Goal: Submit feedback/report problem

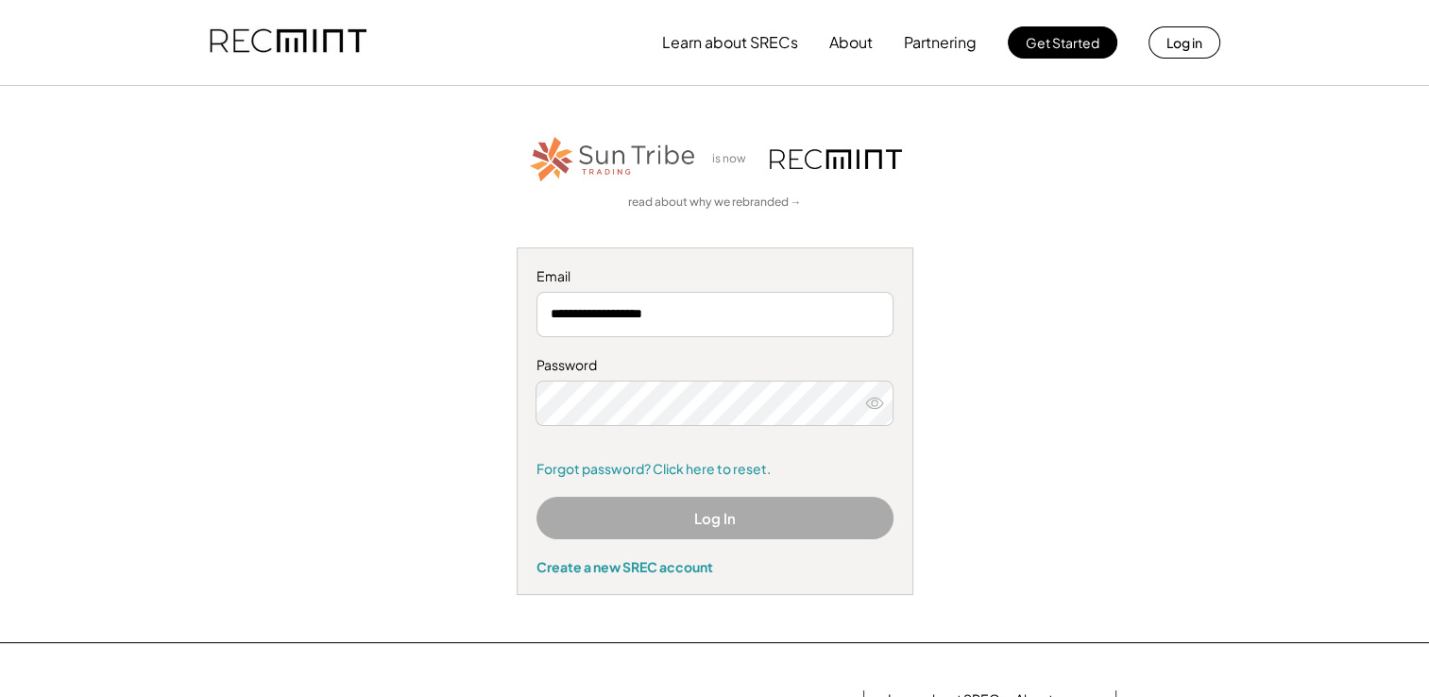
click at [664, 511] on button "Log In" at bounding box center [714, 518] width 357 height 42
click at [876, 403] on use at bounding box center [874, 403] width 17 height 10
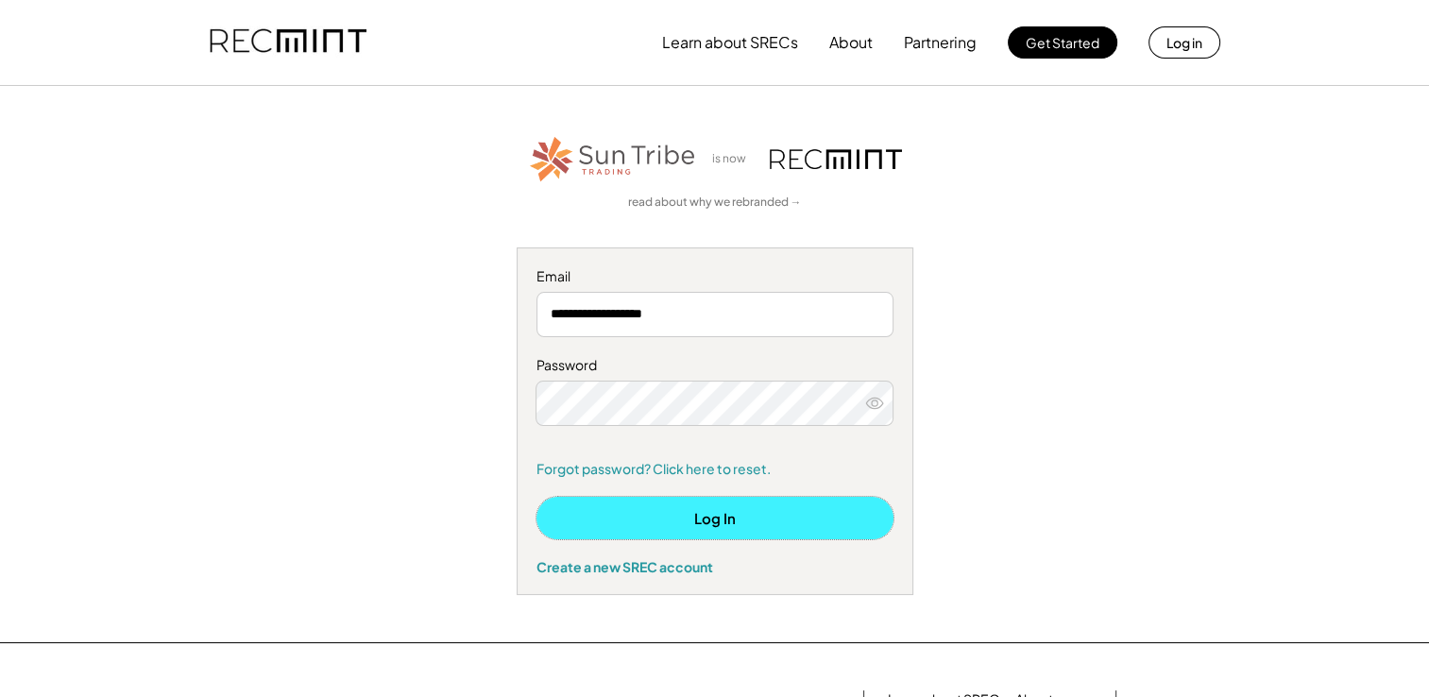
click at [668, 524] on button "Log In" at bounding box center [714, 518] width 357 height 42
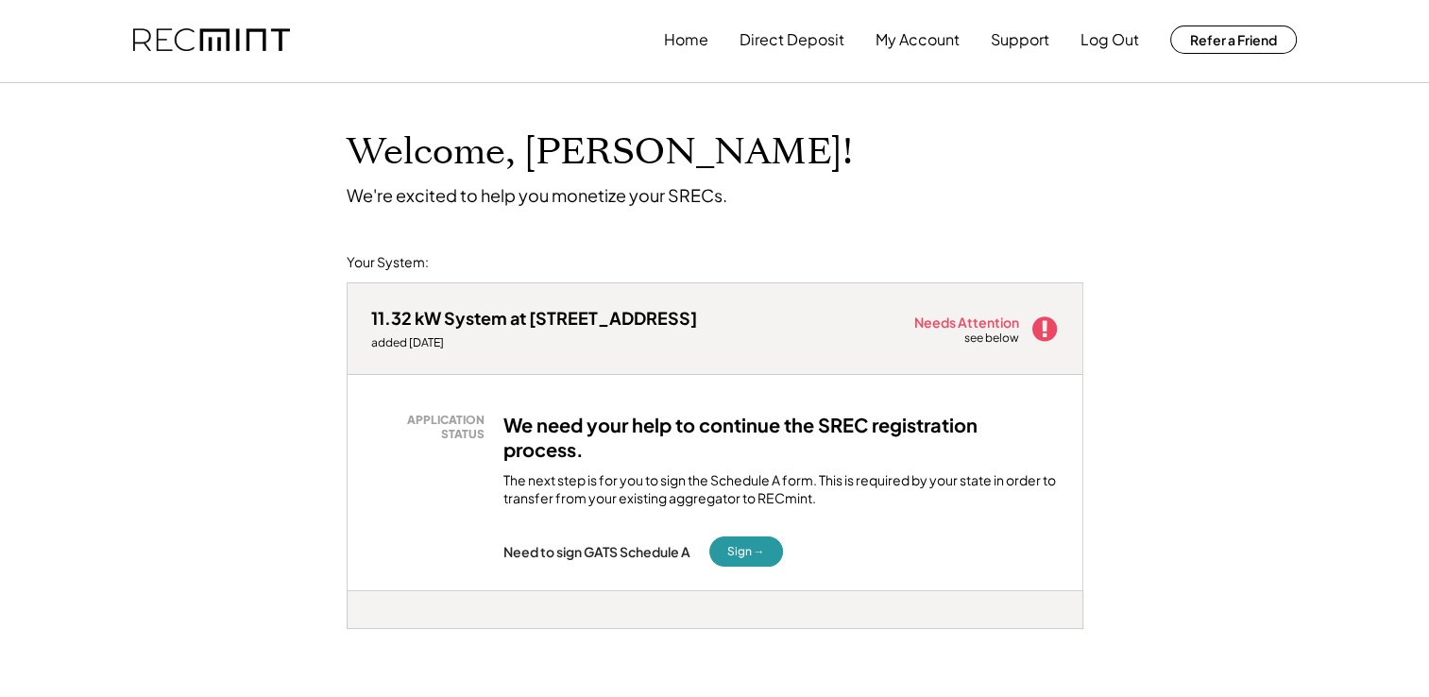
scroll to position [4, 0]
click at [893, 40] on button "My Account" at bounding box center [917, 39] width 84 height 38
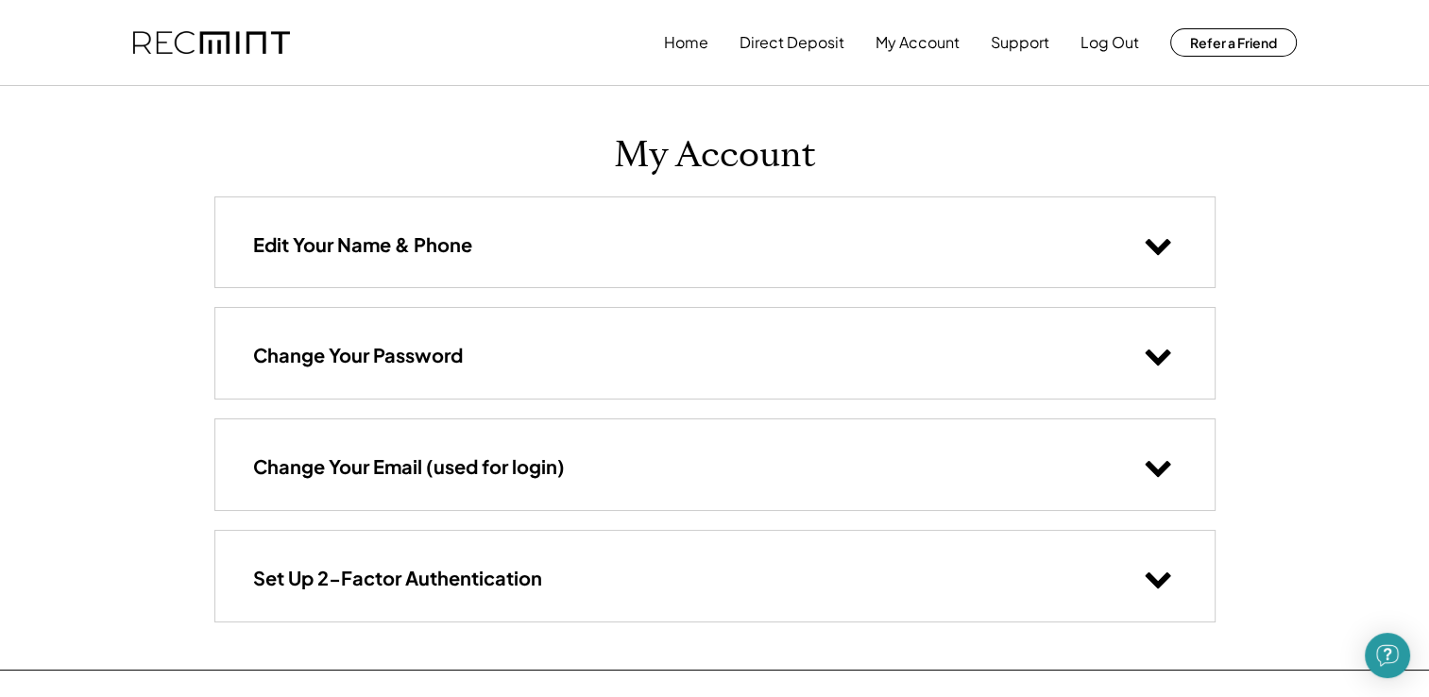
click at [1083, 241] on div "Edit Your Name & Phone" at bounding box center [714, 242] width 999 height 90
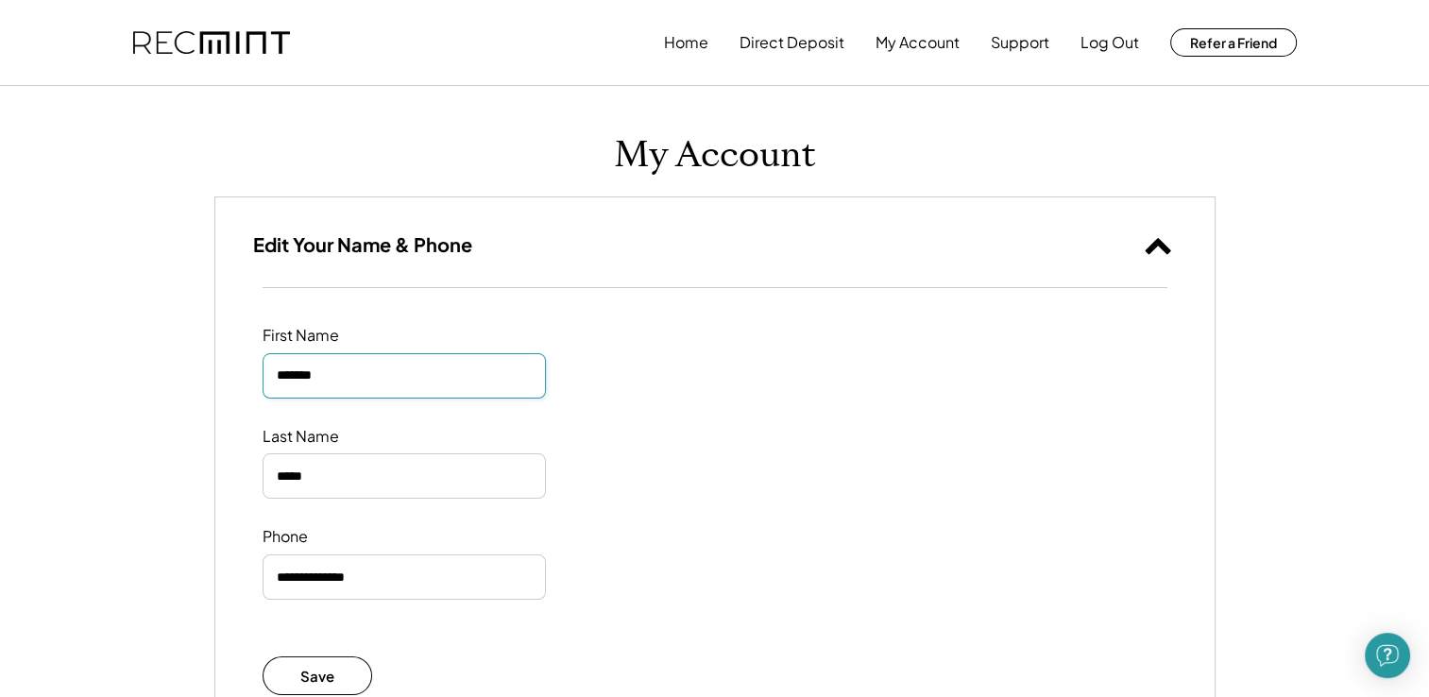
drag, startPoint x: 393, startPoint y: 386, endPoint x: 72, endPoint y: 324, distance: 327.0
type input "********"
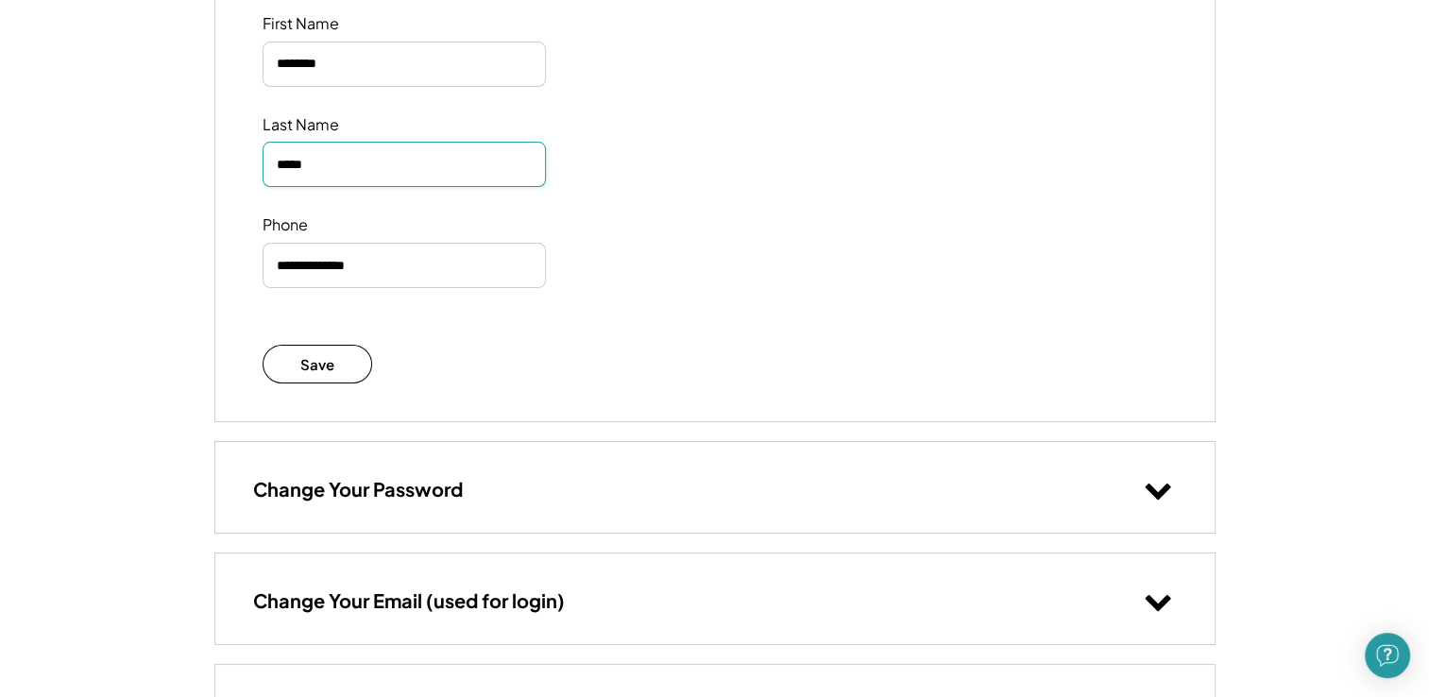
scroll to position [313, 0]
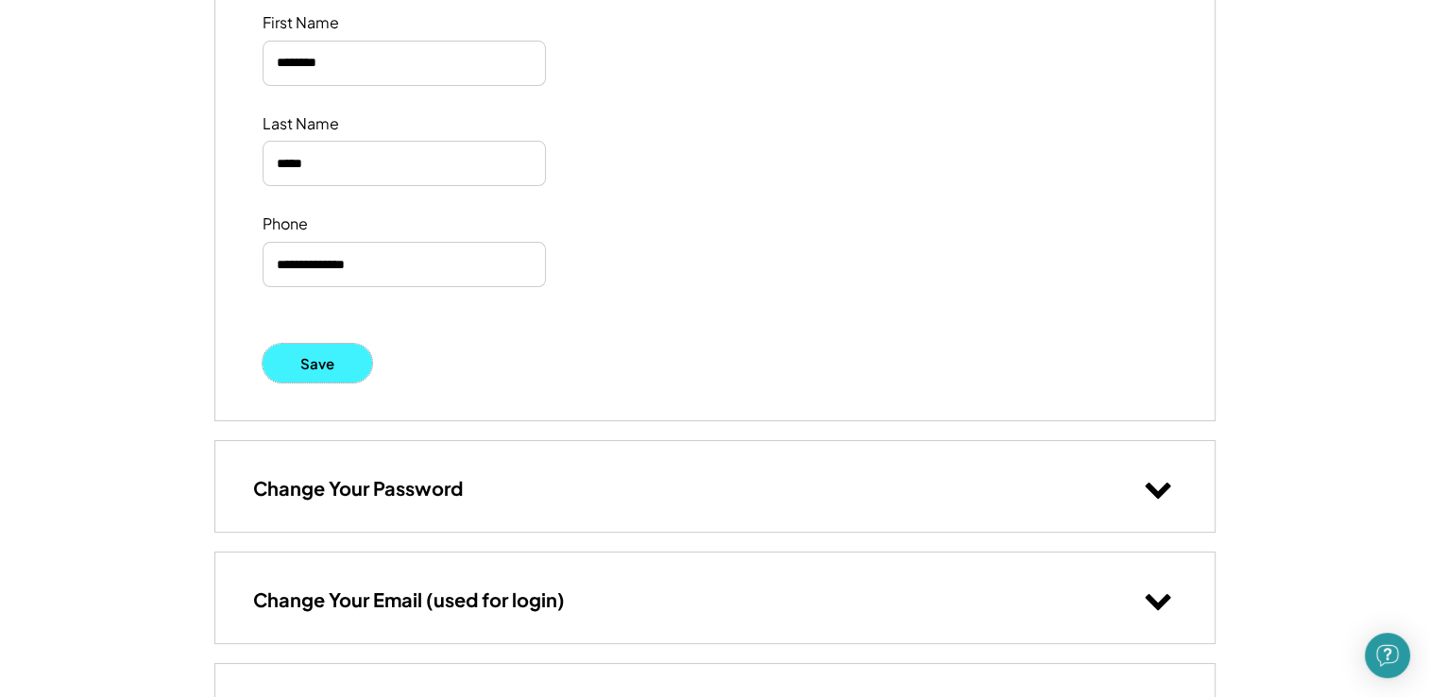
click at [338, 347] on button "Save" at bounding box center [317, 363] width 110 height 39
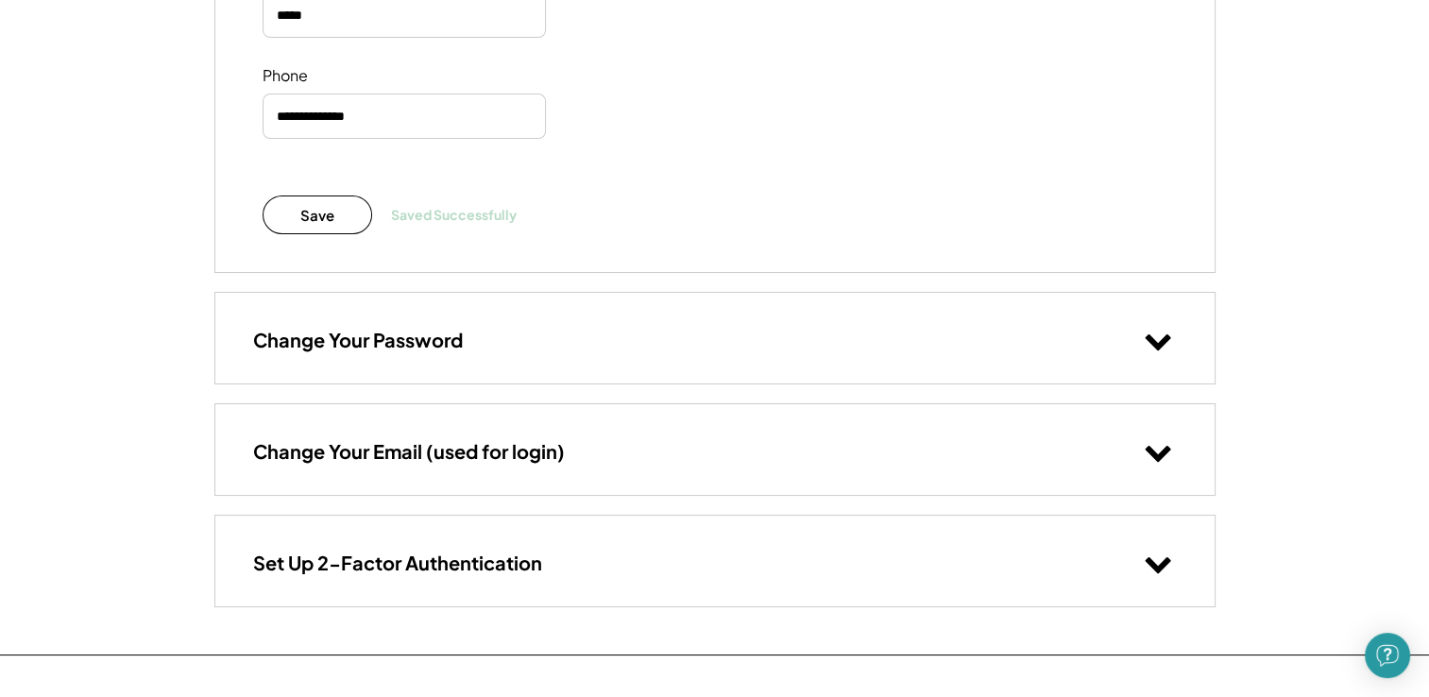
click at [591, 453] on div "Change Your Email (used for login)" at bounding box center [714, 449] width 999 height 90
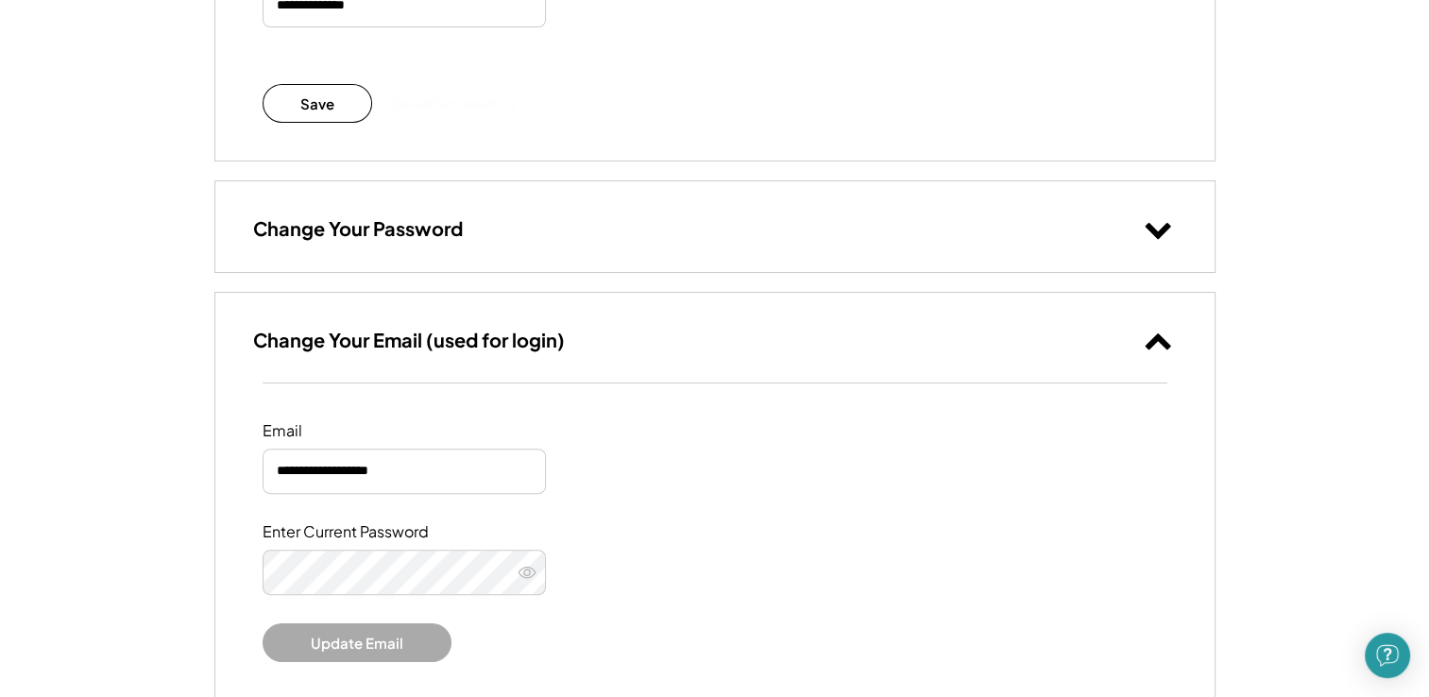
scroll to position [570, 0]
click at [601, 348] on div "Change Your Email (used for login)" at bounding box center [714, 340] width 999 height 90
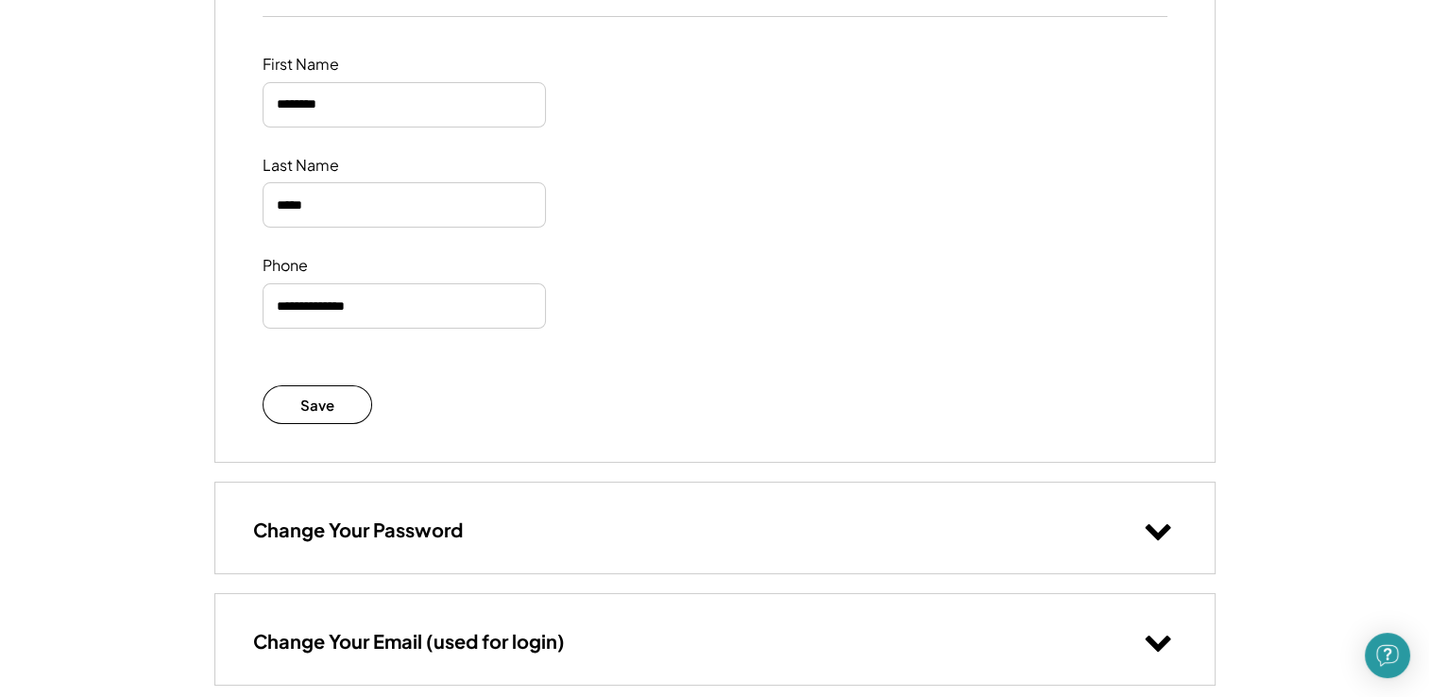
scroll to position [0, 0]
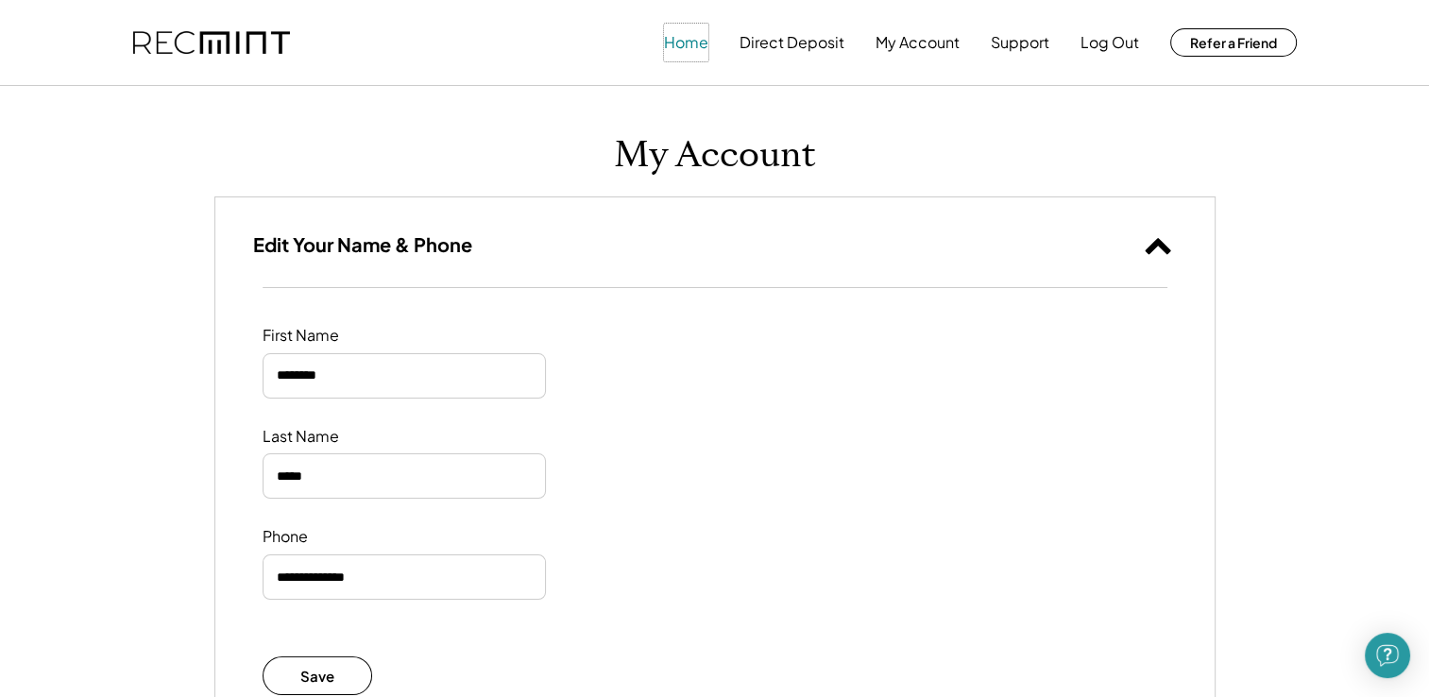
click at [676, 30] on button "Home" at bounding box center [686, 43] width 44 height 38
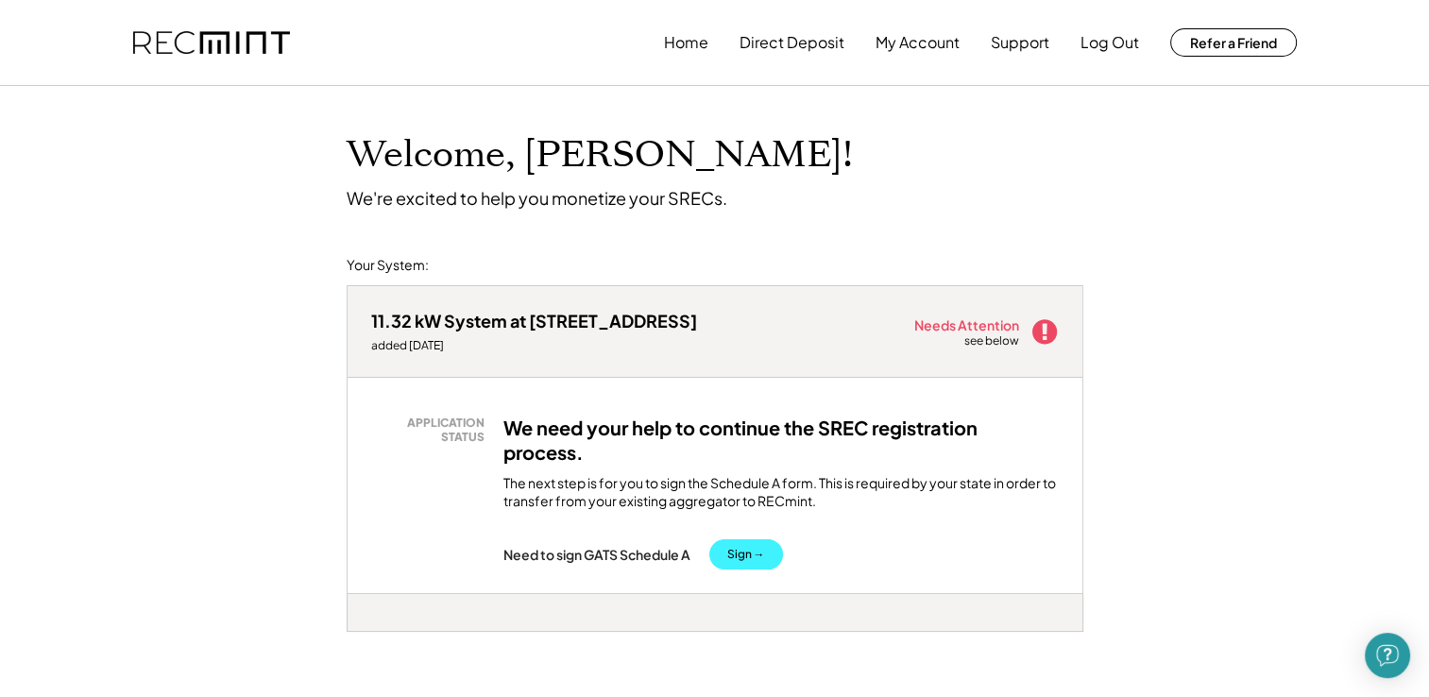
click at [756, 544] on button "Sign →" at bounding box center [746, 554] width 74 height 30
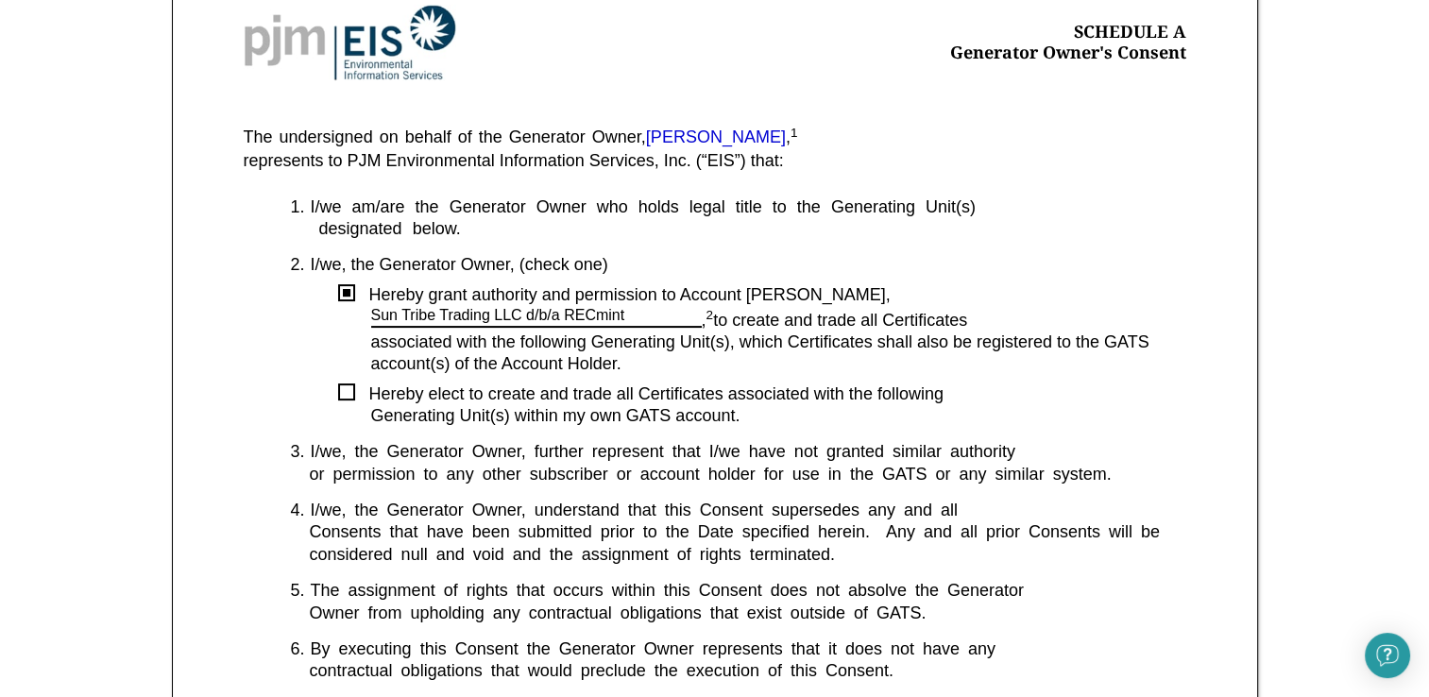
scroll to position [306, 0]
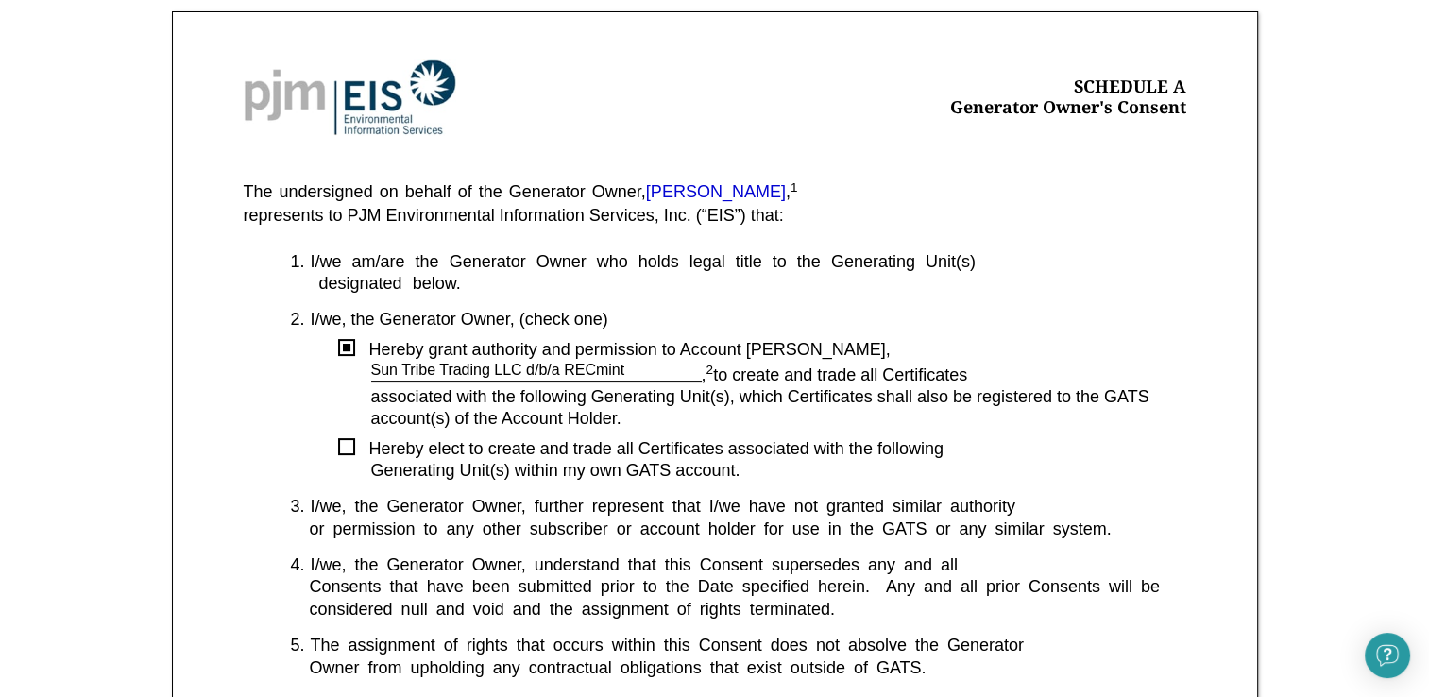
click at [345, 449] on div at bounding box center [346, 446] width 17 height 17
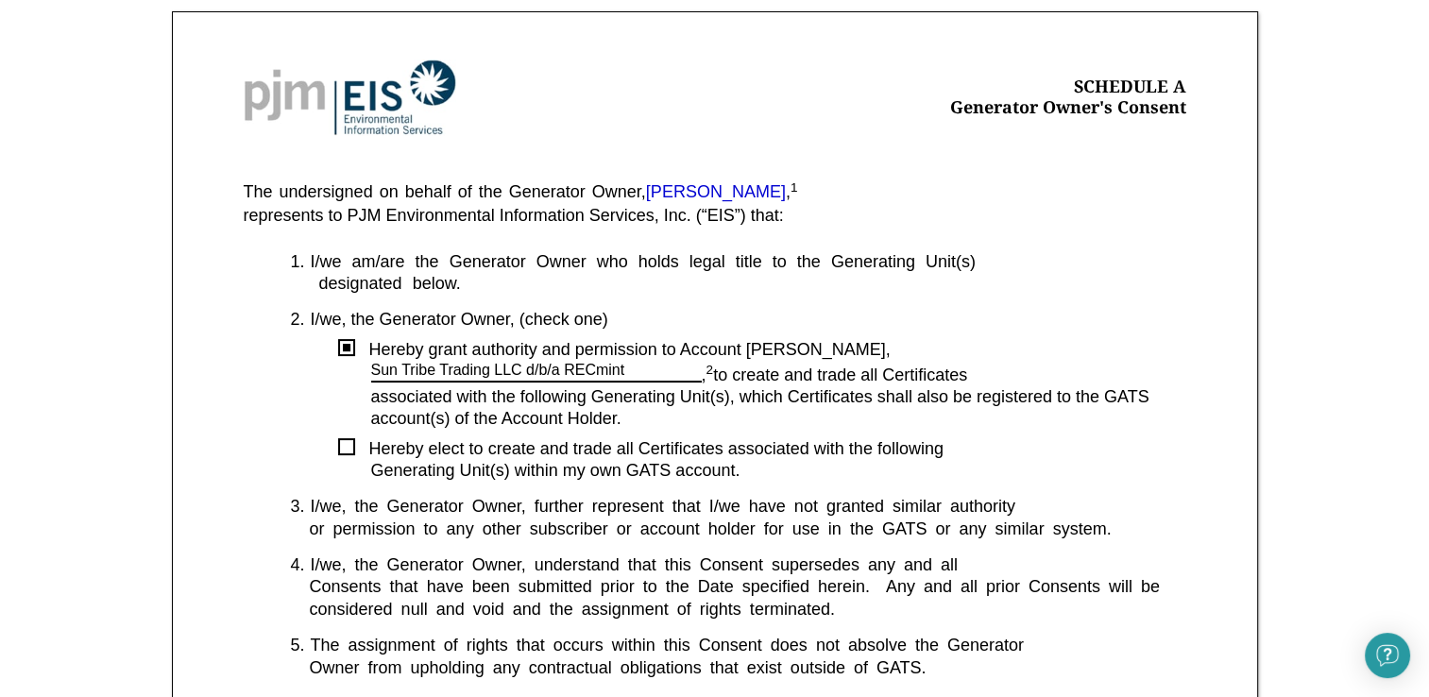
click at [343, 349] on div at bounding box center [347, 348] width 8 height 8
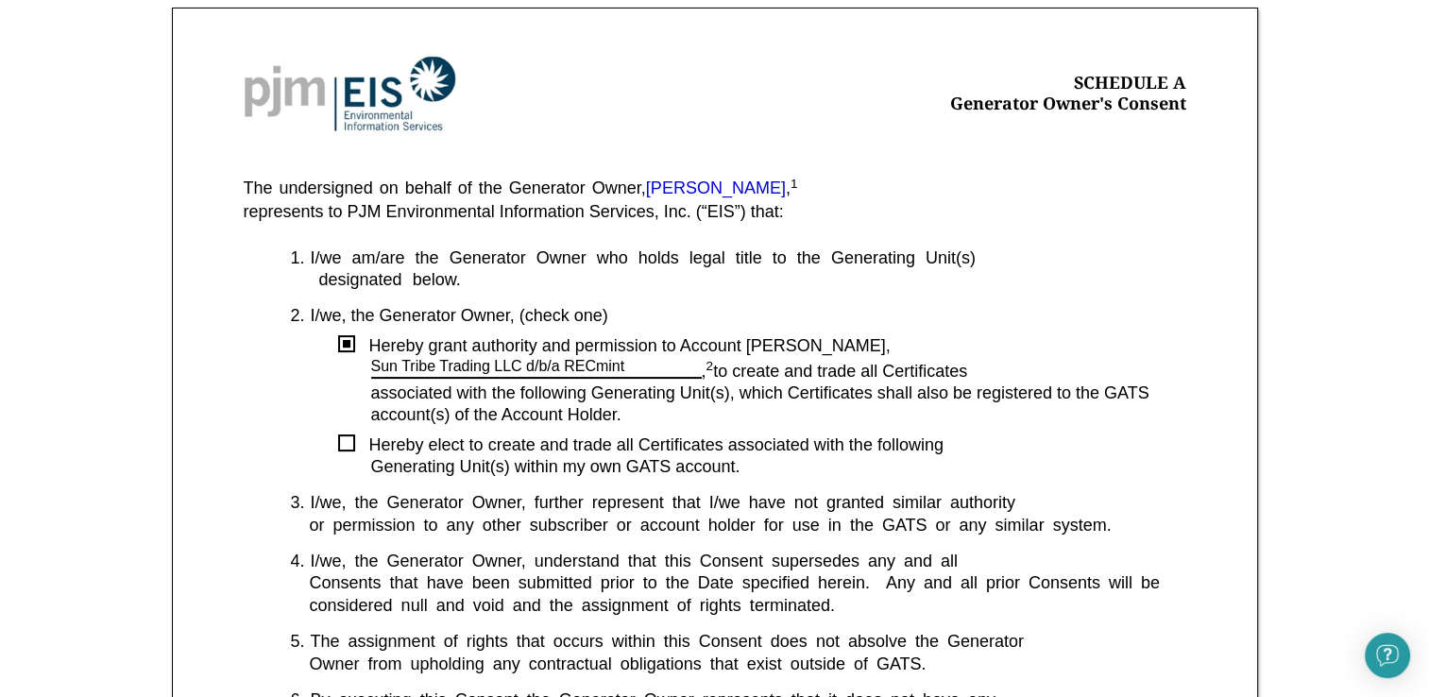
scroll to position [312, 0]
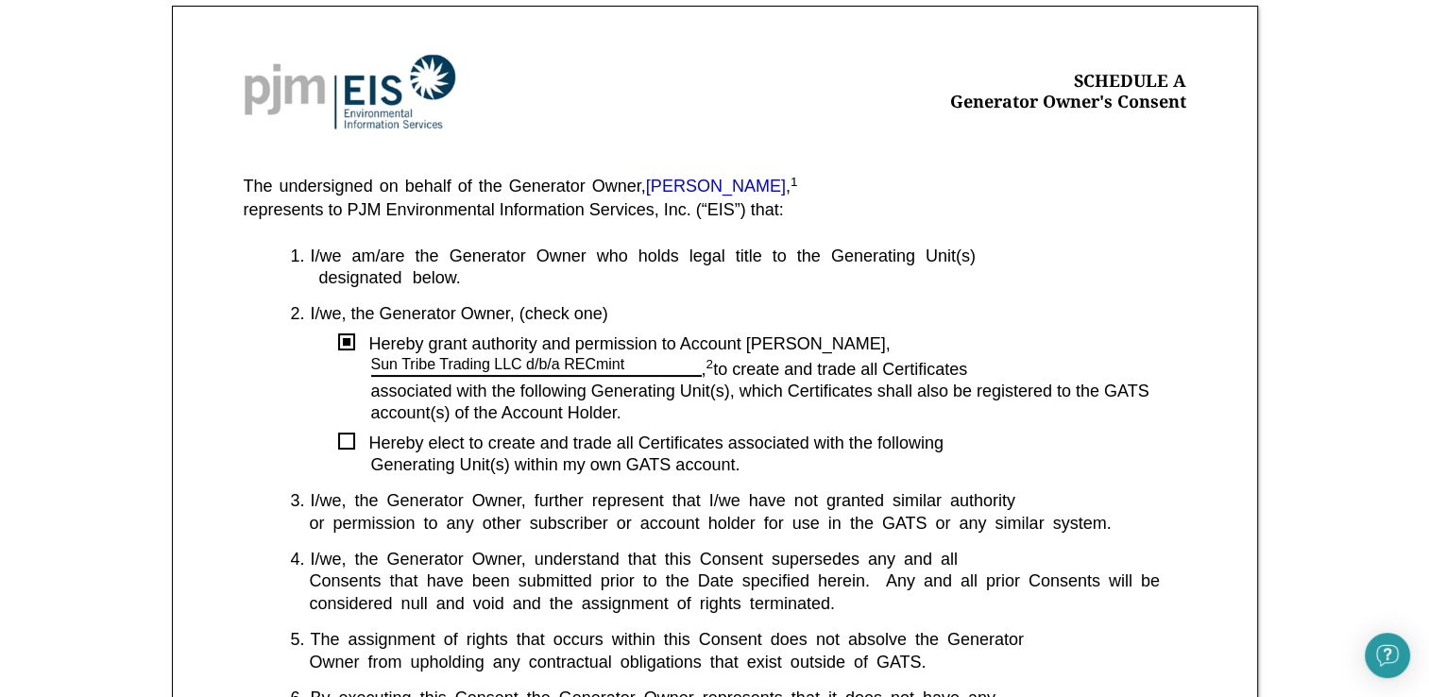
click at [348, 442] on div at bounding box center [346, 440] width 17 height 17
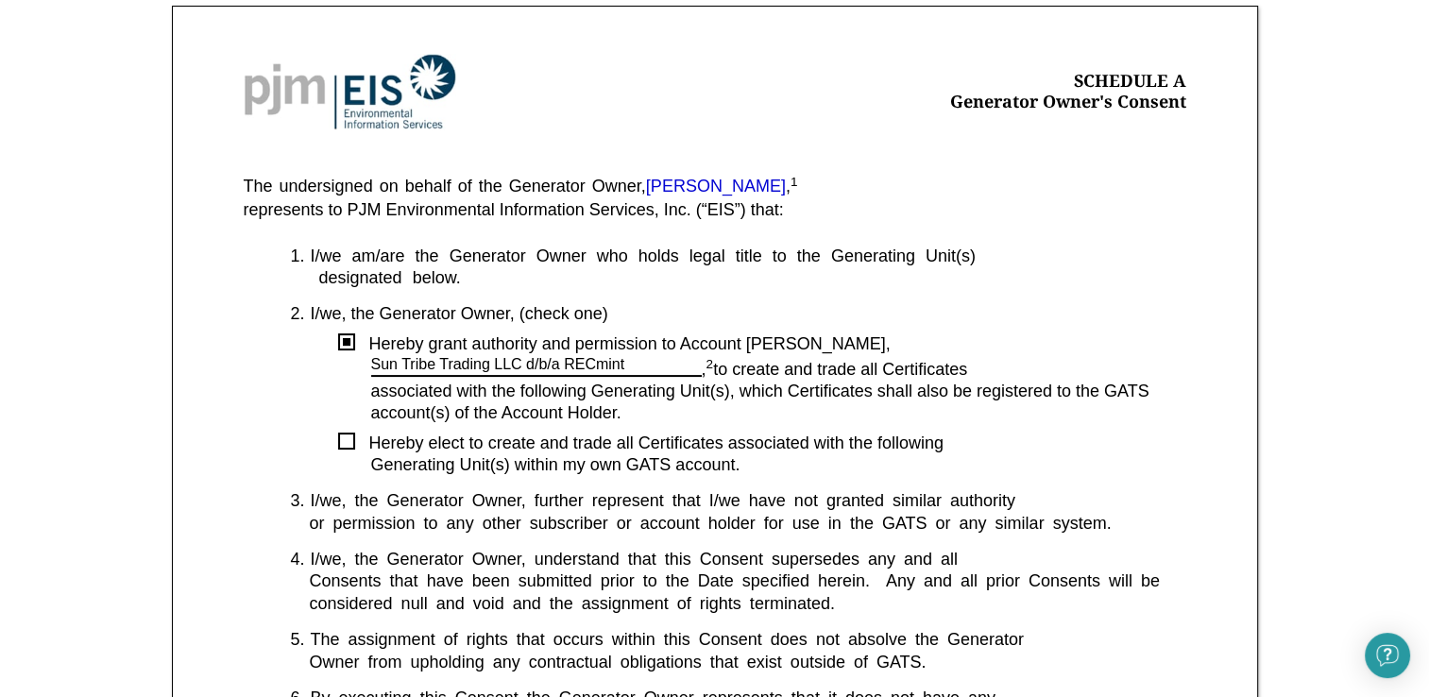
click at [344, 341] on div at bounding box center [347, 342] width 8 height 8
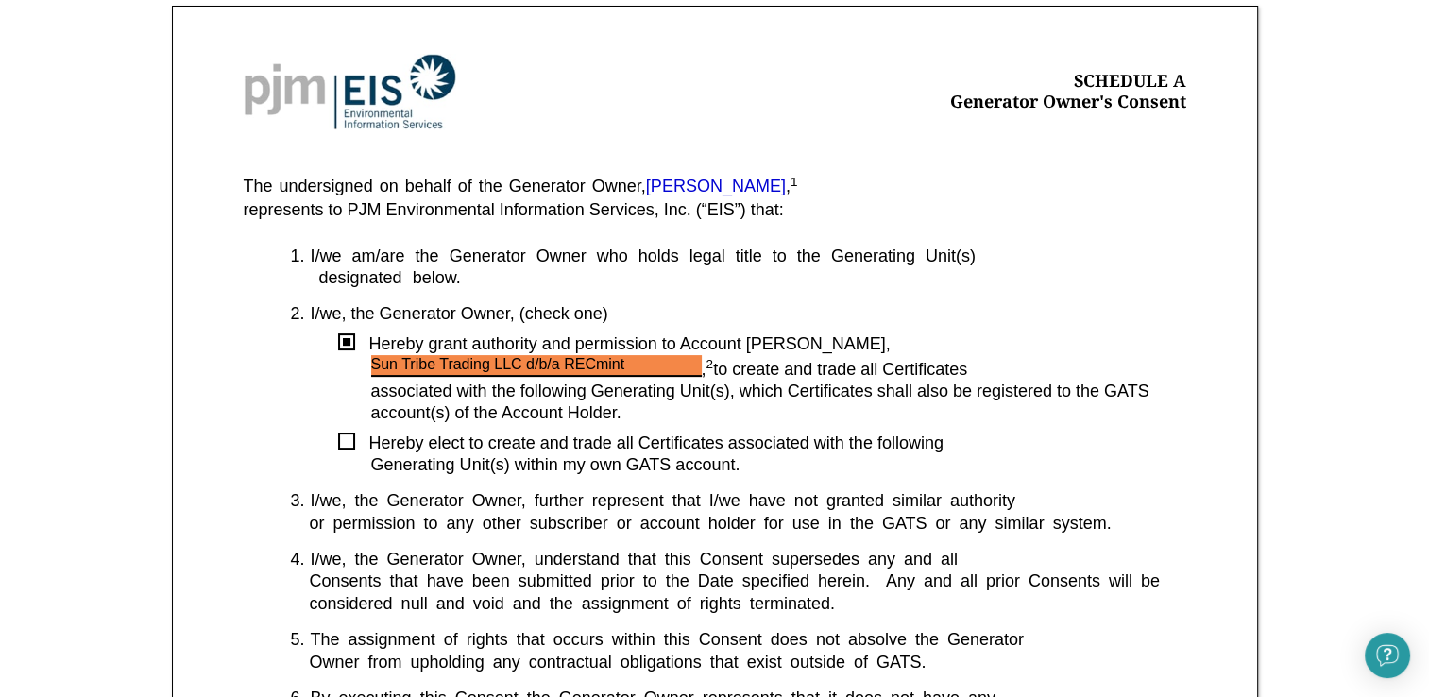
click at [404, 375] on div "Sun Tribe Trading LLC d/b/a RECmint" at bounding box center [536, 366] width 330 height 22
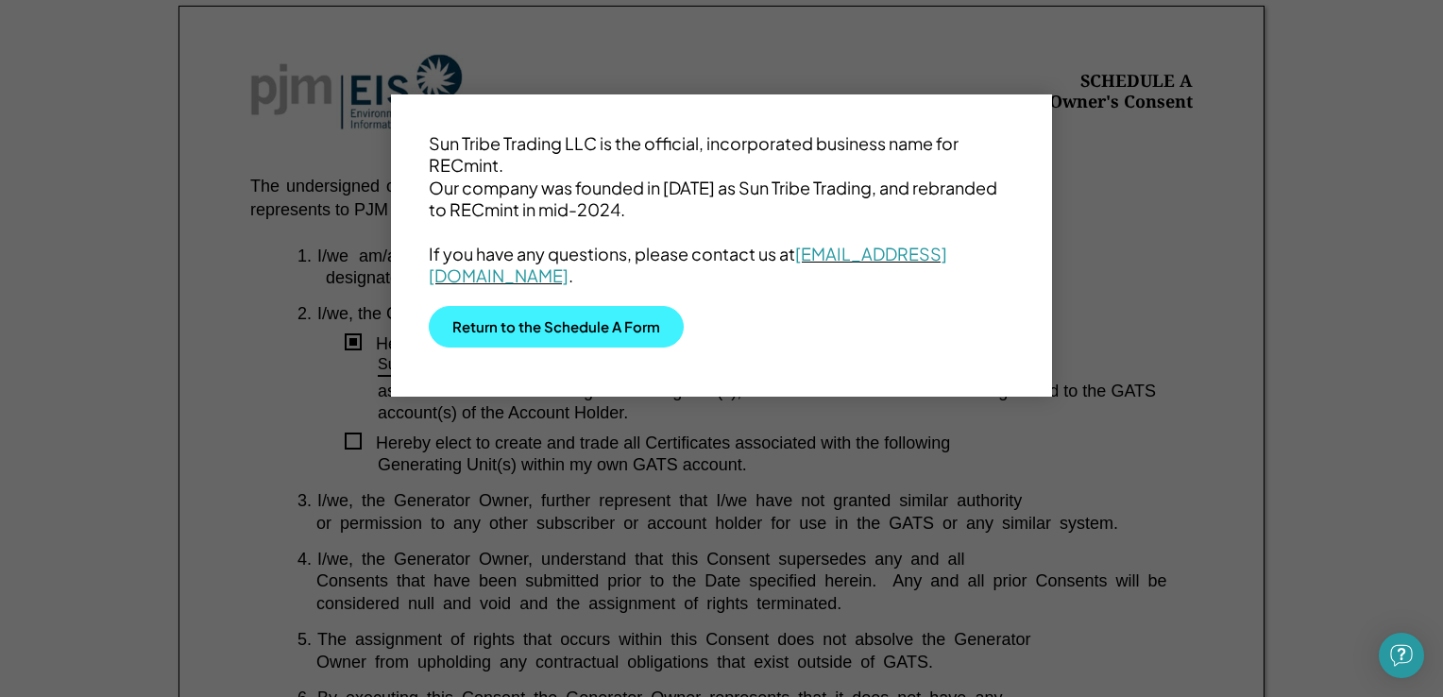
click at [565, 325] on button "Return to the Schedule A Form" at bounding box center [556, 327] width 255 height 42
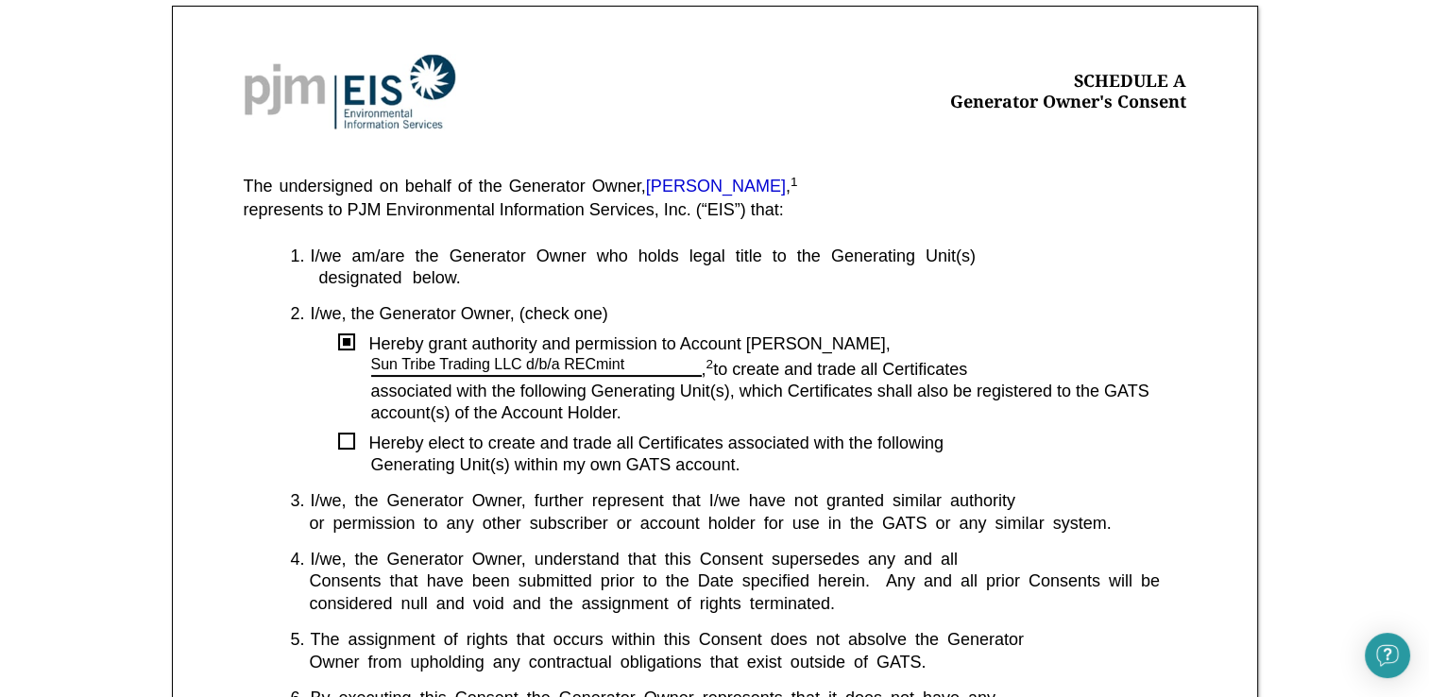
click at [345, 444] on div at bounding box center [346, 440] width 17 height 17
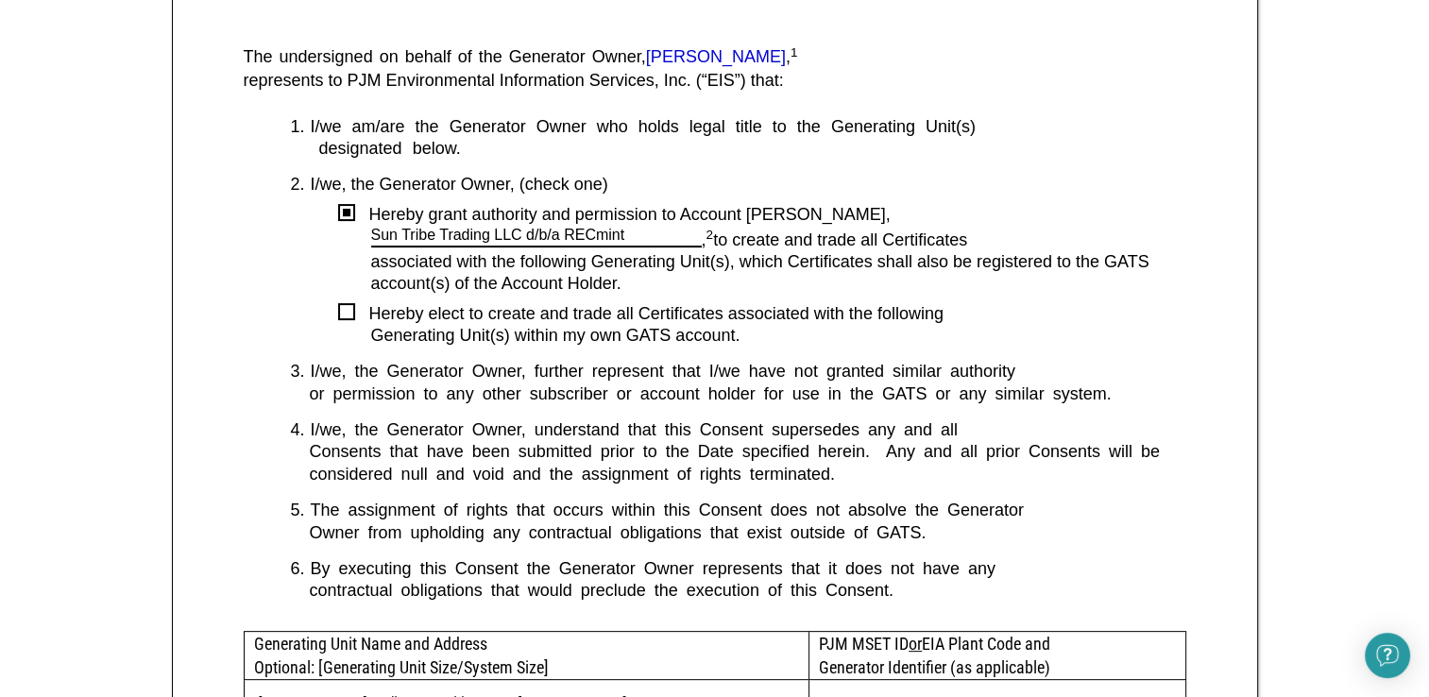
scroll to position [442, 0]
click at [990, 327] on div "Generating Unit(s) within my own GATS account." at bounding box center [778, 335] width 815 height 22
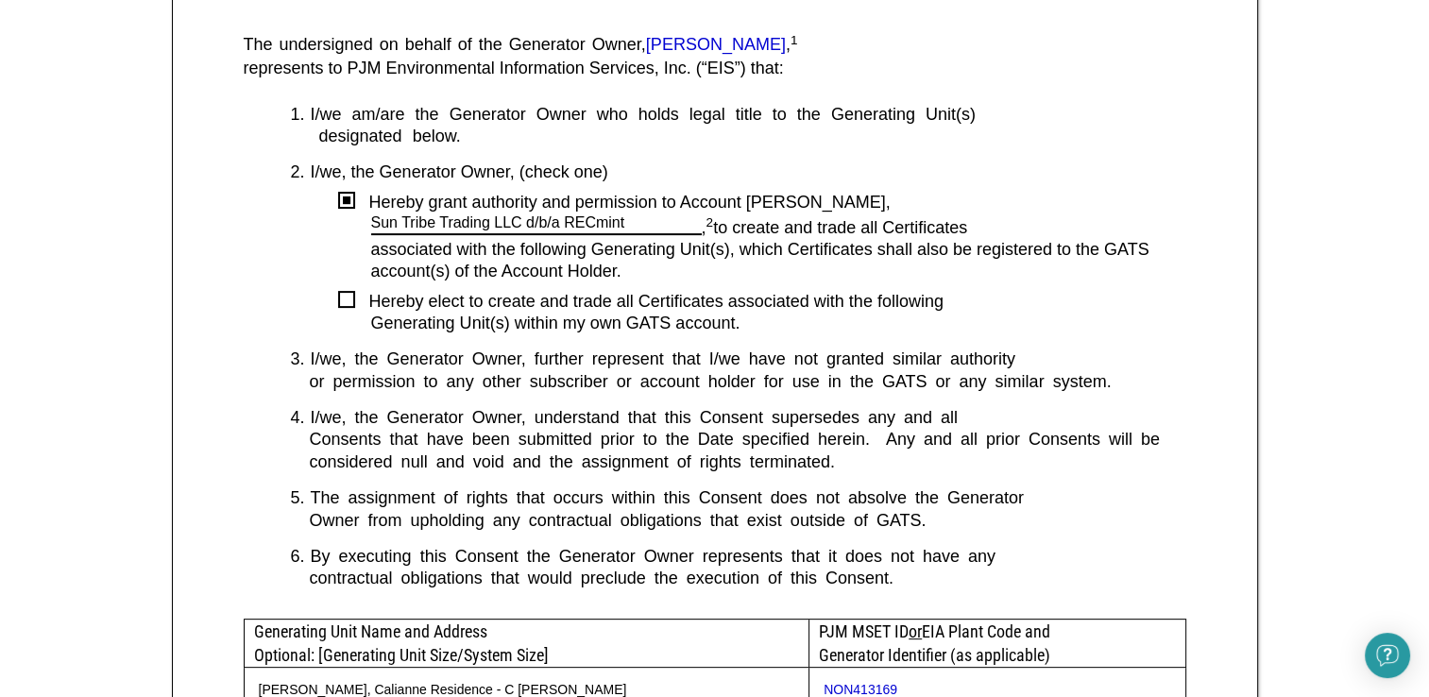
scroll to position [453, 0]
click at [525, 297] on div "Hereby elect to create and trade all Certificates associated with the following" at bounding box center [770, 302] width 831 height 22
click at [337, 288] on div "1. I/we am/are the Generator Owner who holds legal title to the Generating Unit…" at bounding box center [715, 361] width 942 height 515
click at [344, 294] on div at bounding box center [346, 299] width 17 height 17
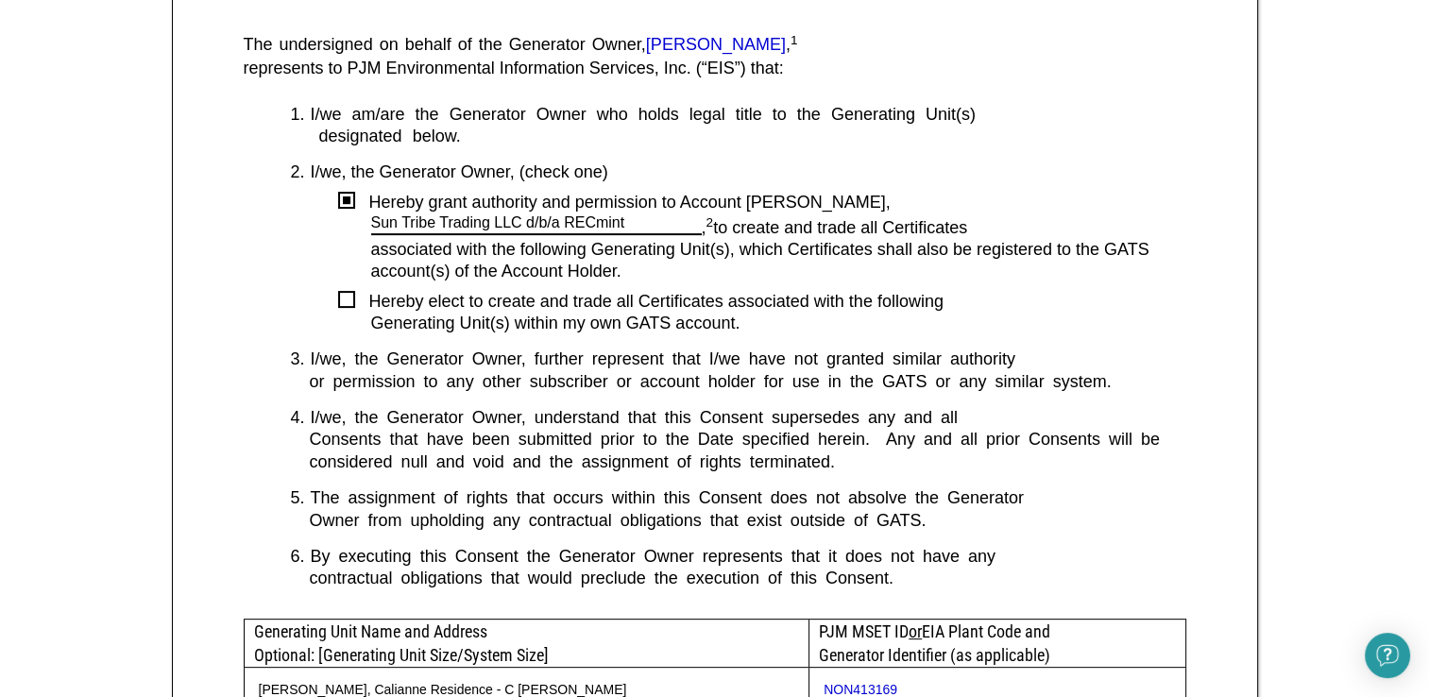
click at [344, 294] on div at bounding box center [346, 299] width 17 height 17
click at [347, 201] on div at bounding box center [347, 200] width 8 height 8
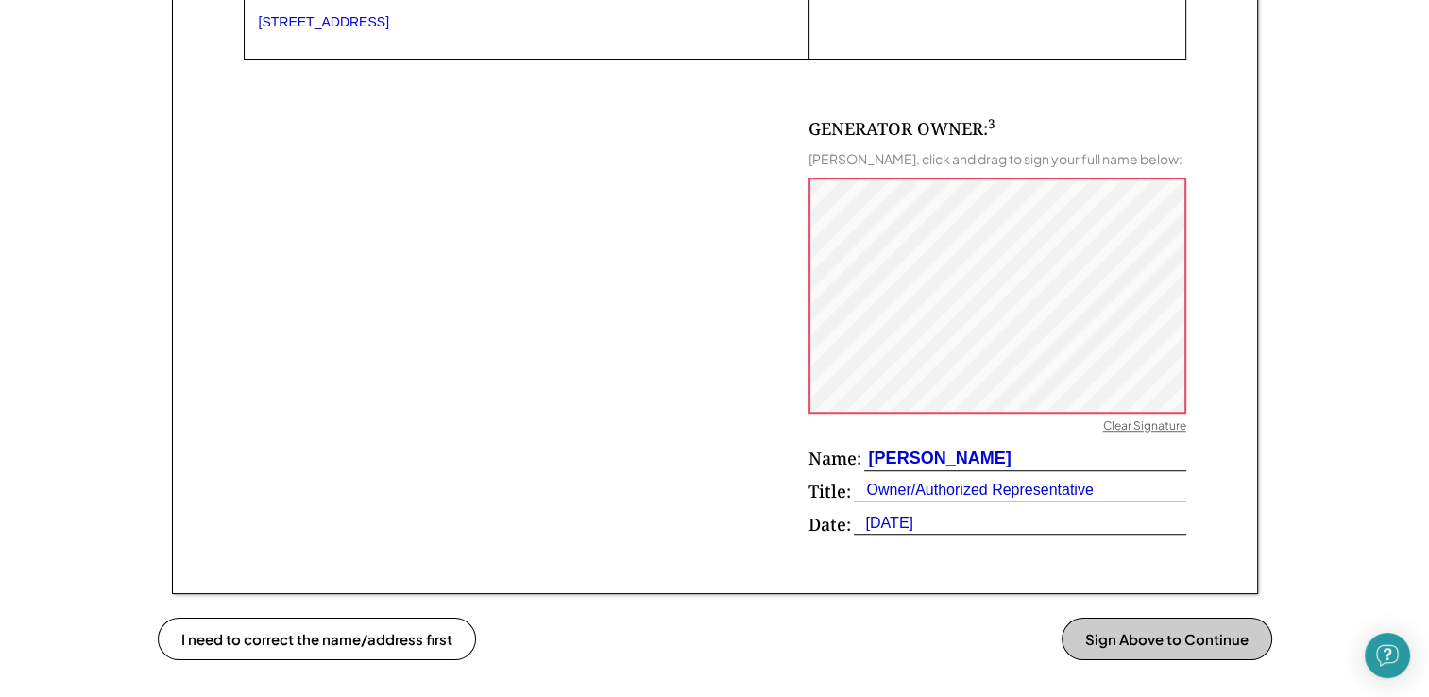
scroll to position [1158, 0]
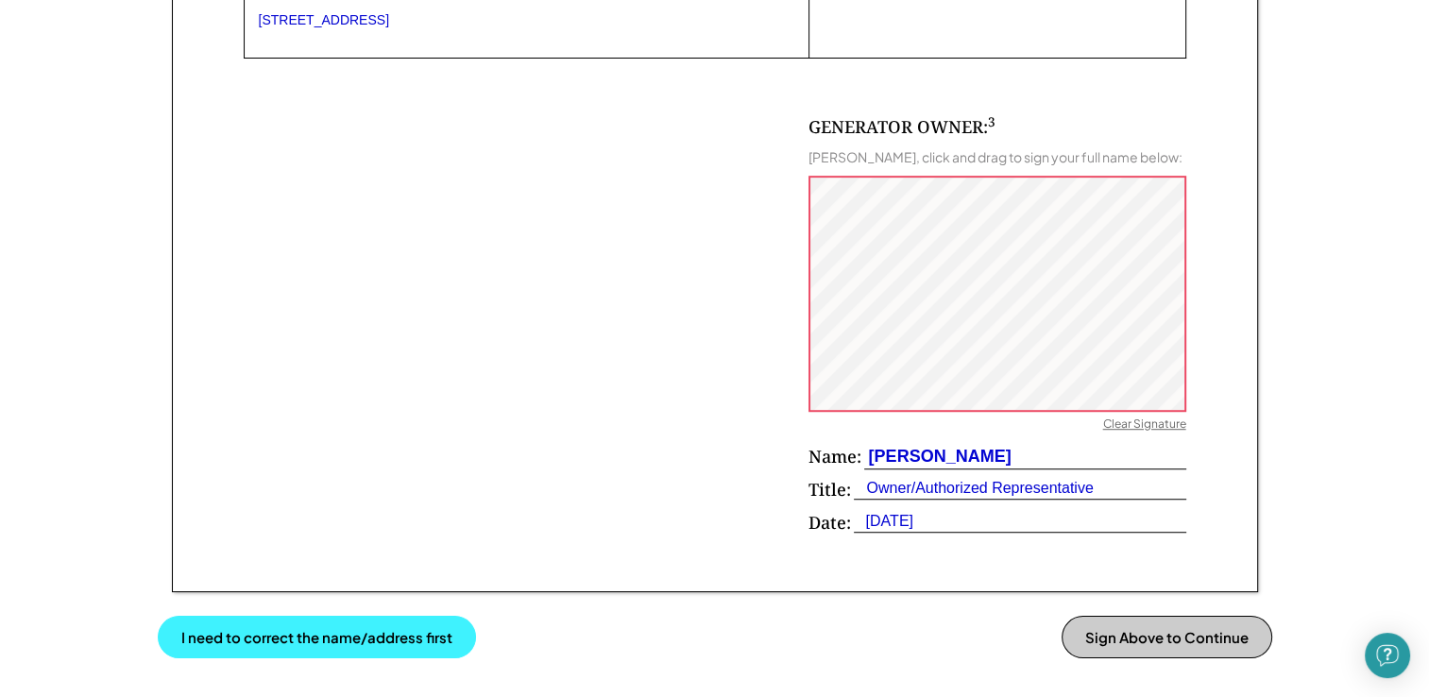
click at [329, 630] on button "I need to correct the name/address first" at bounding box center [317, 637] width 318 height 42
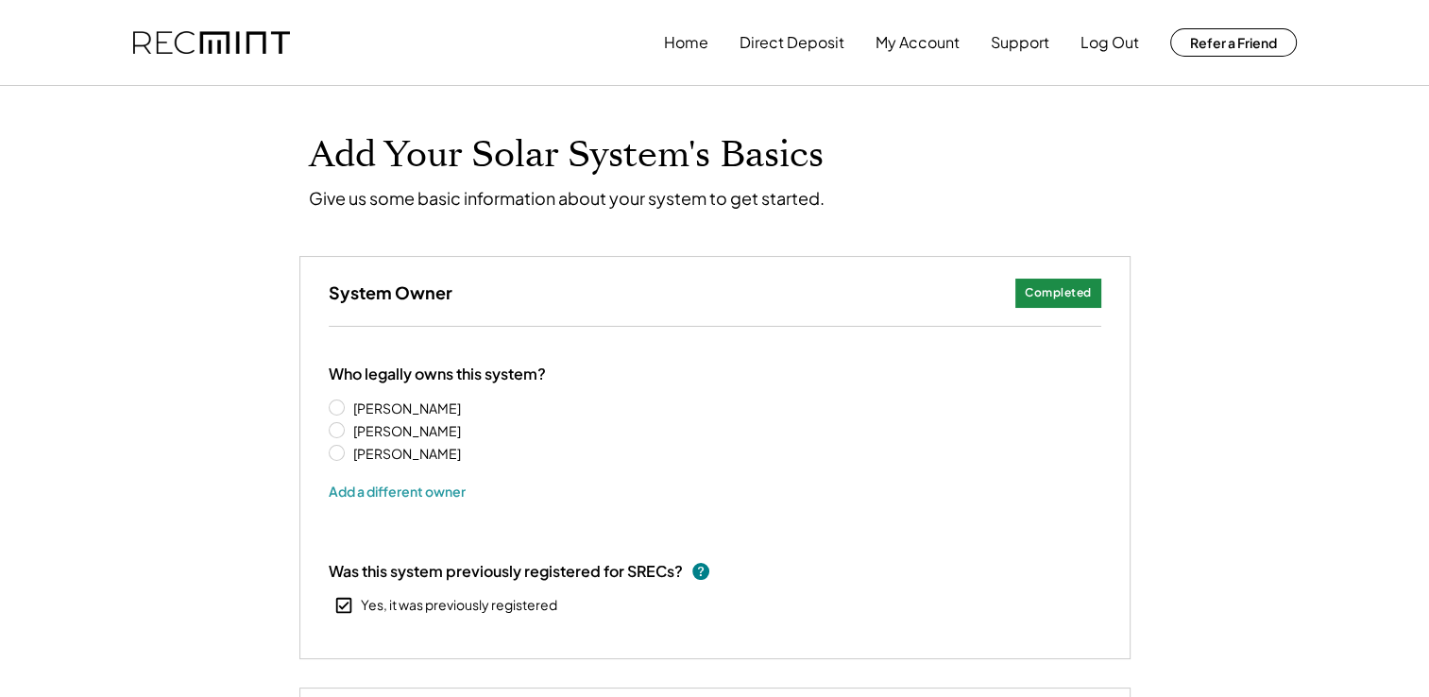
select select "**********"
drag, startPoint x: 425, startPoint y: 288, endPoint x: 381, endPoint y: 298, distance: 44.7
click at [381, 298] on h3 "System Owner" at bounding box center [391, 292] width 124 height 22
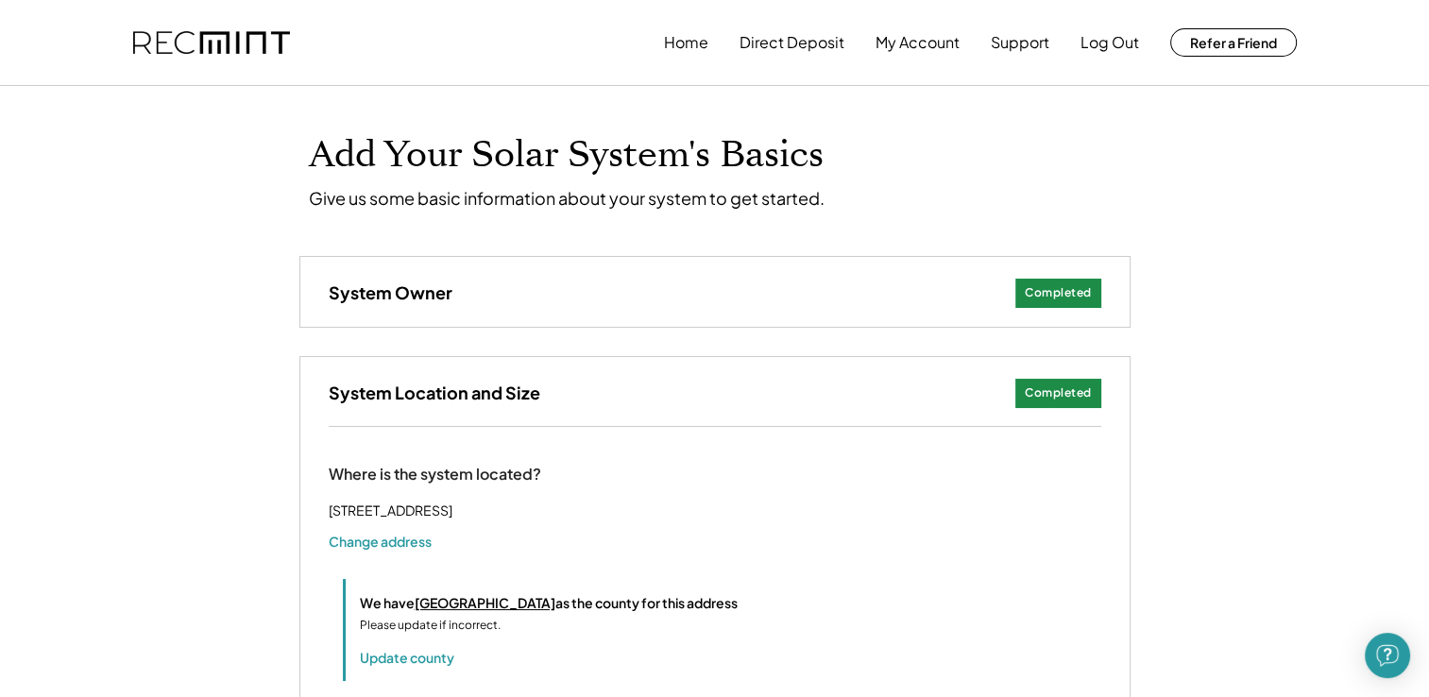
click at [381, 299] on h3 "System Owner" at bounding box center [391, 292] width 124 height 22
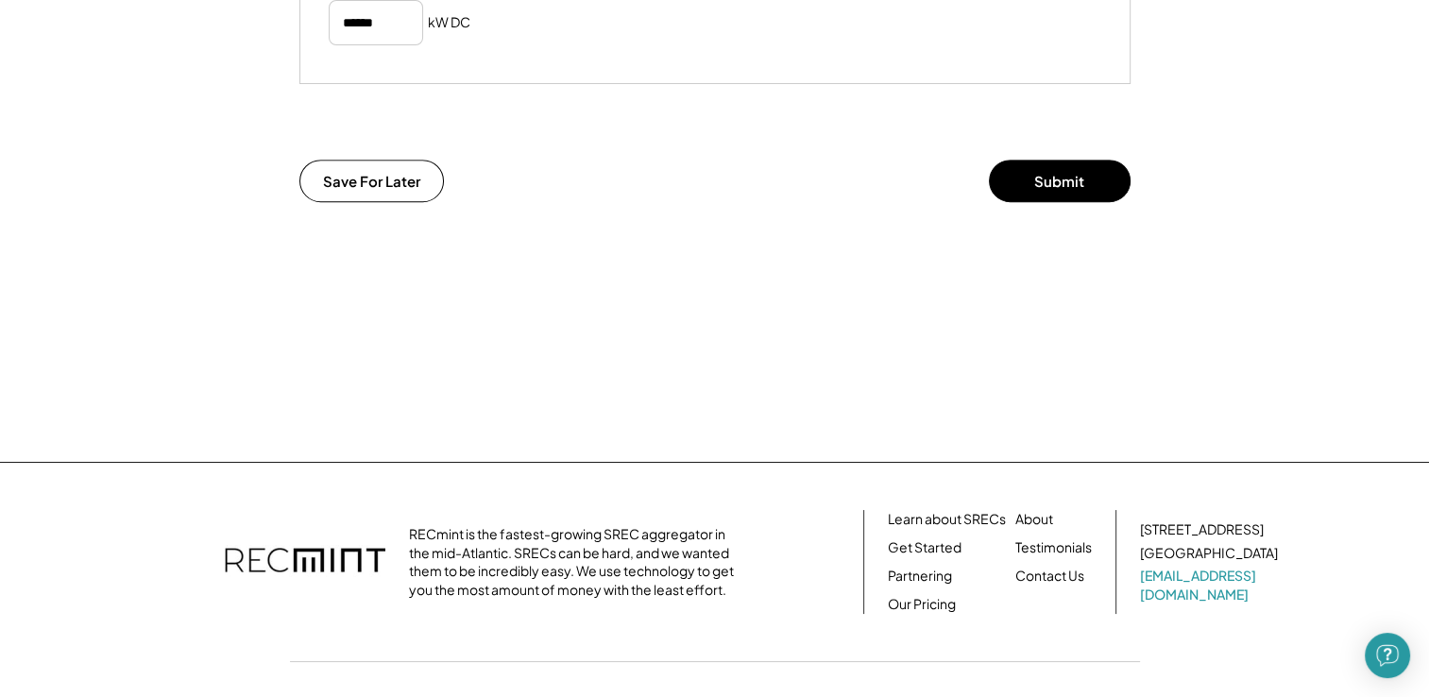
scroll to position [1231, 0]
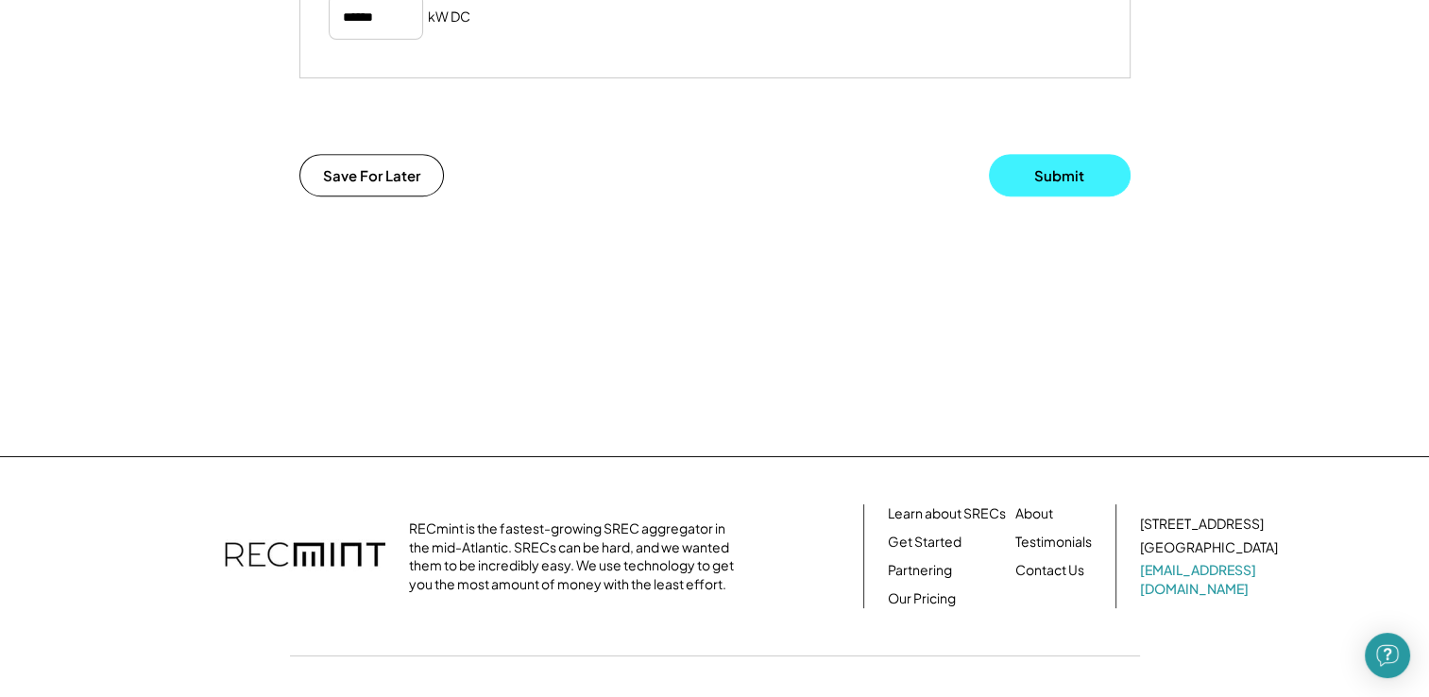
click at [1028, 196] on button "Submit" at bounding box center [1060, 175] width 142 height 42
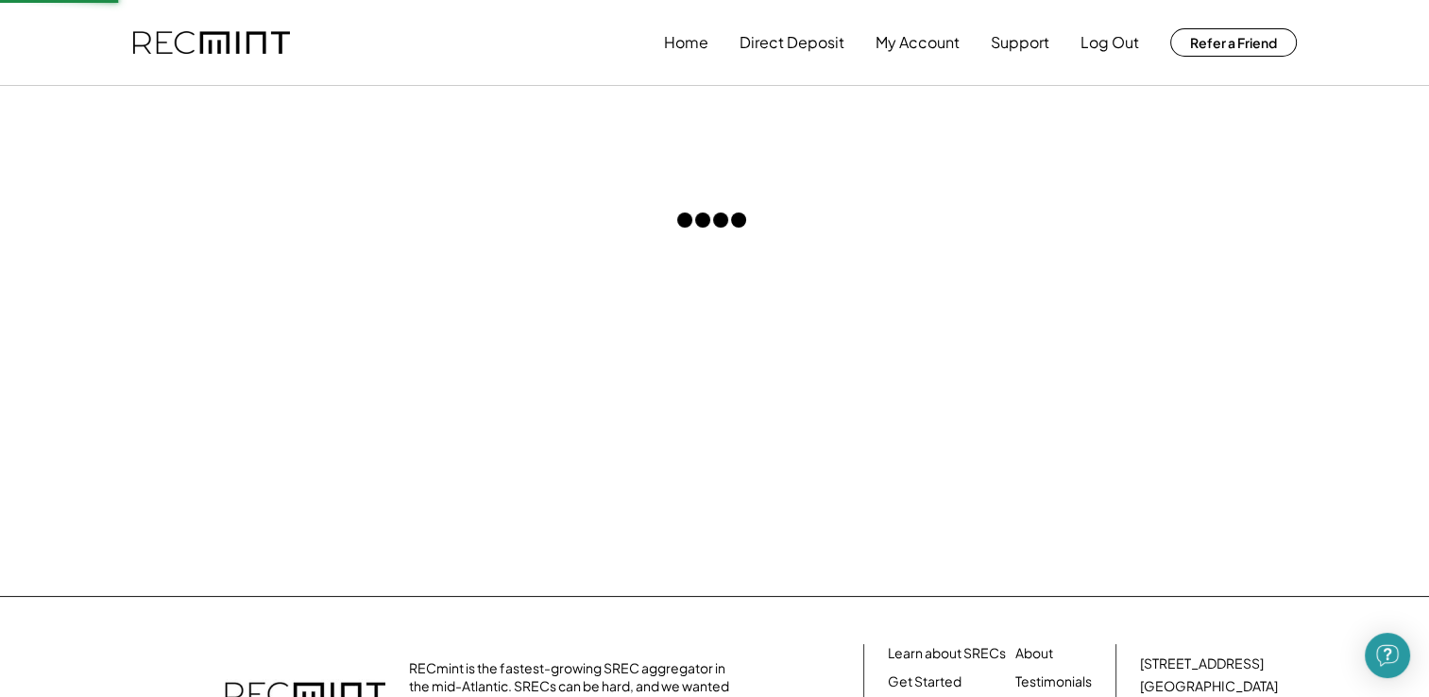
scroll to position [66, 0]
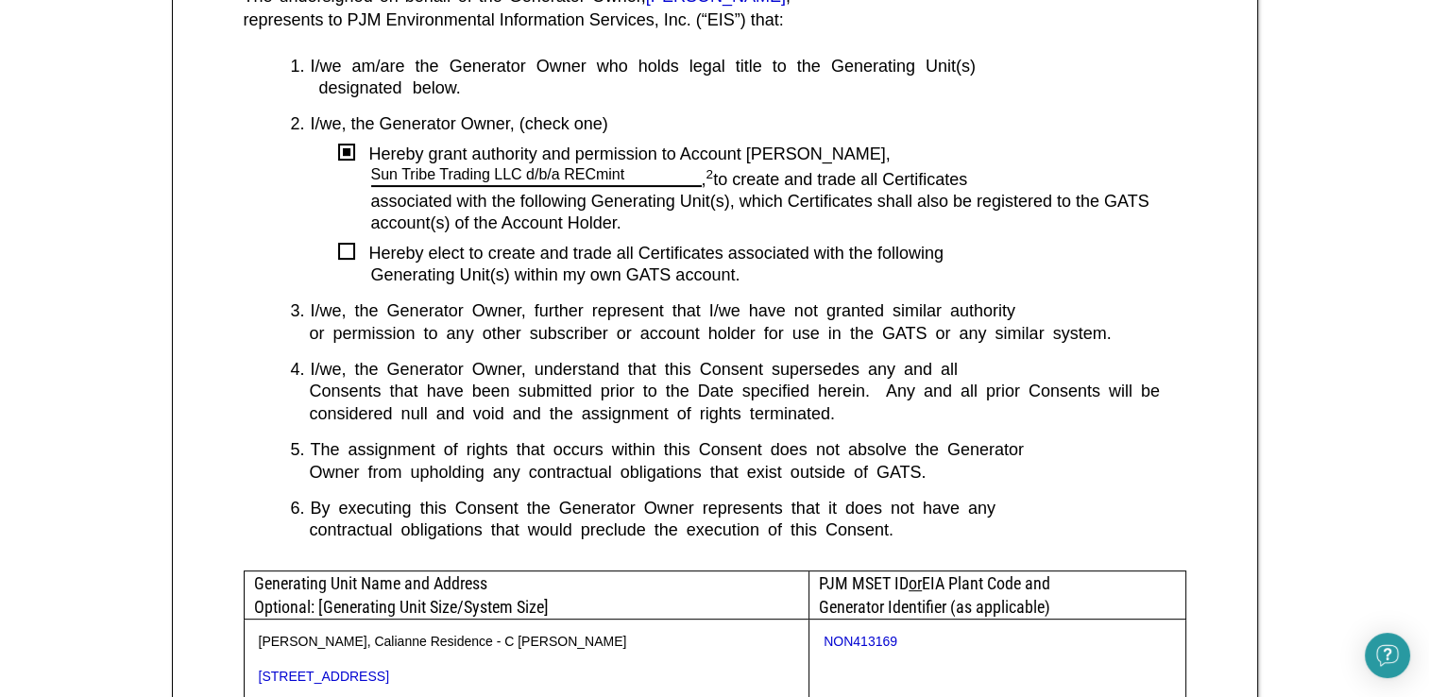
scroll to position [502, 0]
click at [763, 283] on div "Generating Unit(s) within my own GATS account." at bounding box center [778, 274] width 815 height 22
drag, startPoint x: 741, startPoint y: 278, endPoint x: 736, endPoint y: 314, distance: 37.1
click at [736, 314] on div "1. I/we am/are the Generator Owner who holds legal title to the Generating Unit…" at bounding box center [715, 312] width 942 height 515
click at [736, 314] on div "I/we, the Generator Owner, further represent that I/we have not granted similar…" at bounding box center [748, 310] width 875 height 22
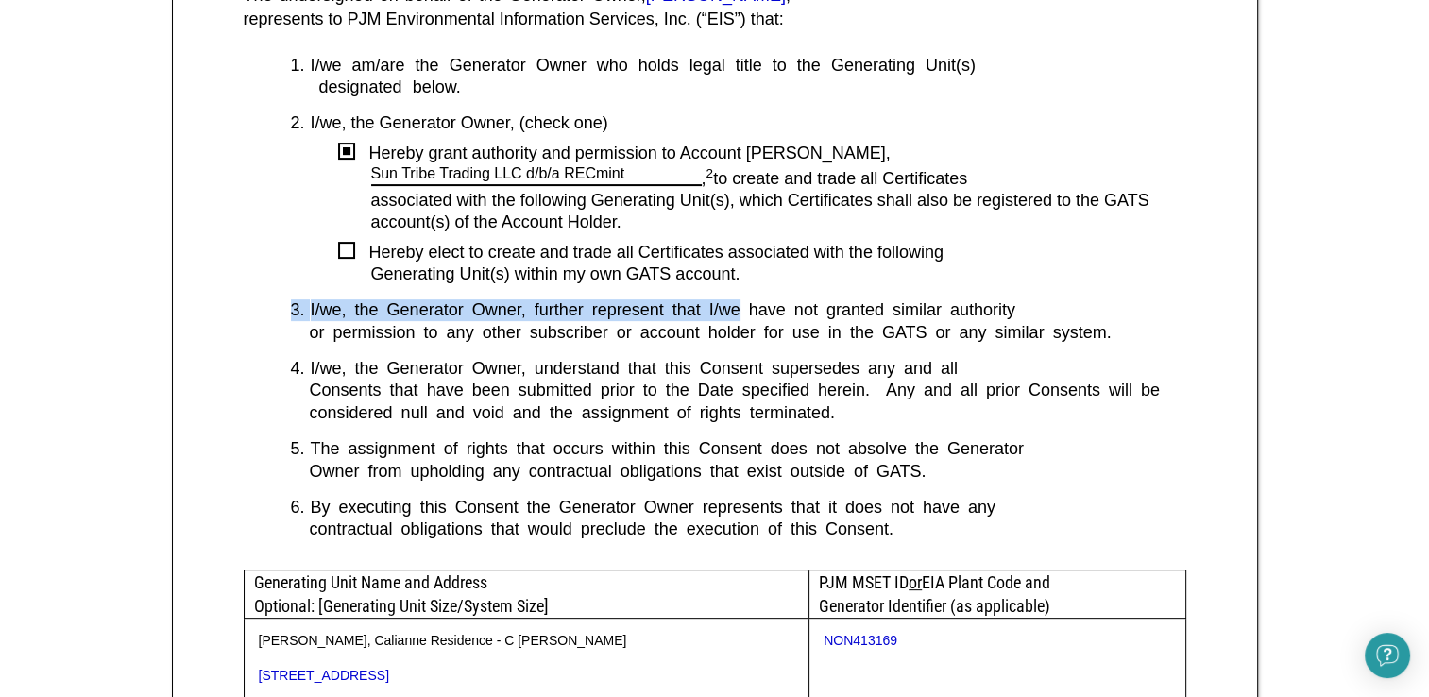
click at [711, 307] on div "I/we, the Generator Owner, further represent that I/we have not granted similar…" at bounding box center [748, 310] width 875 height 22
click at [736, 284] on div "Generating Unit(s) within my own GATS account." at bounding box center [778, 274] width 815 height 22
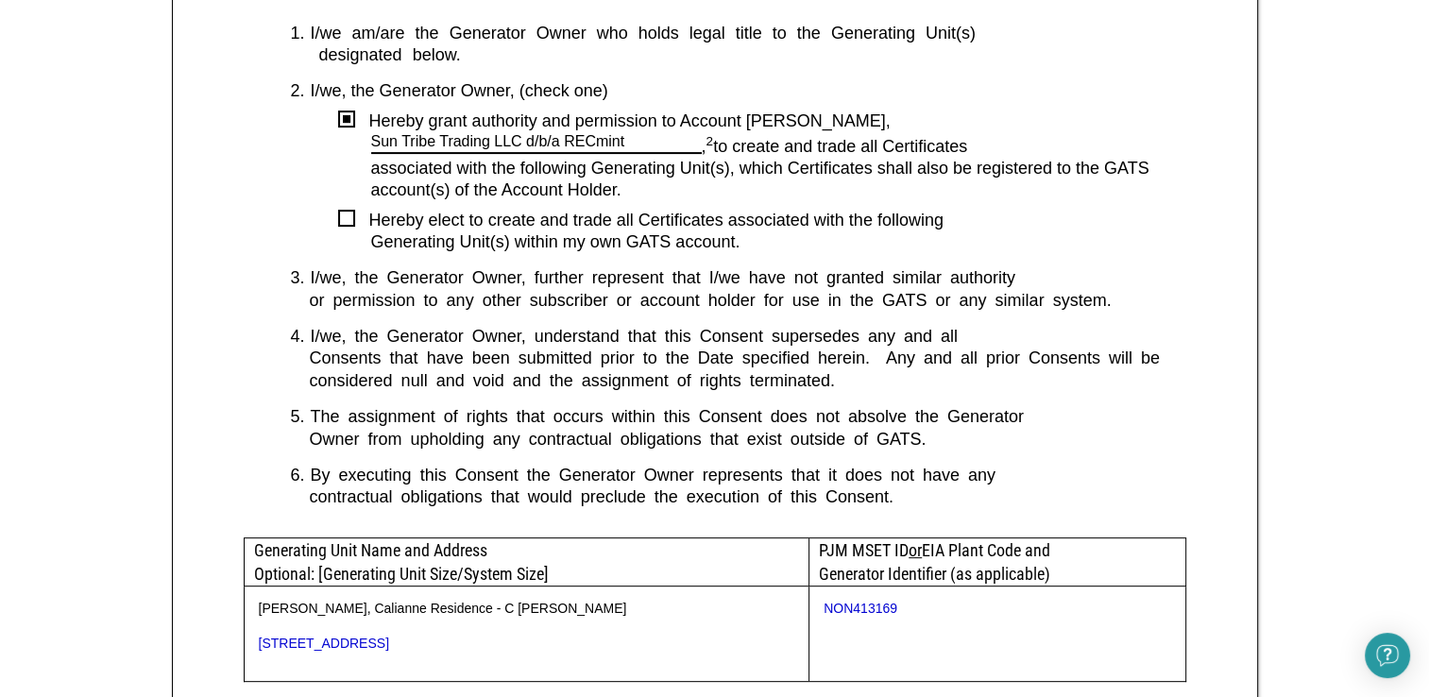
scroll to position [533, 0]
click at [347, 219] on div at bounding box center [346, 219] width 17 height 17
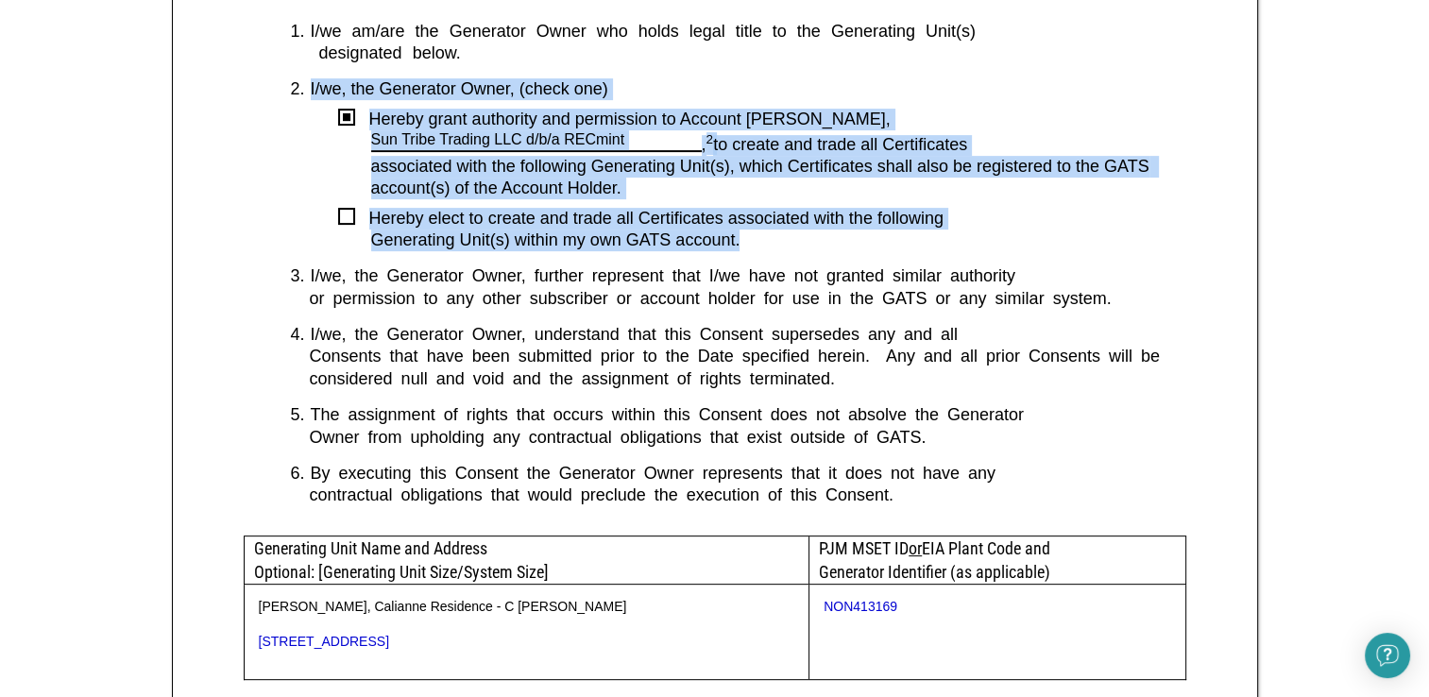
drag, startPoint x: 775, startPoint y: 248, endPoint x: 302, endPoint y: 85, distance: 500.4
click at [302, 85] on div "1. I/we am/are the Generator Owner who holds legal title to the Generating Unit…" at bounding box center [715, 278] width 942 height 515
copy div "I/we, the Generator Owner, (check one) Hereby grant authority and permission to…"
click at [344, 221] on div at bounding box center [346, 216] width 17 height 17
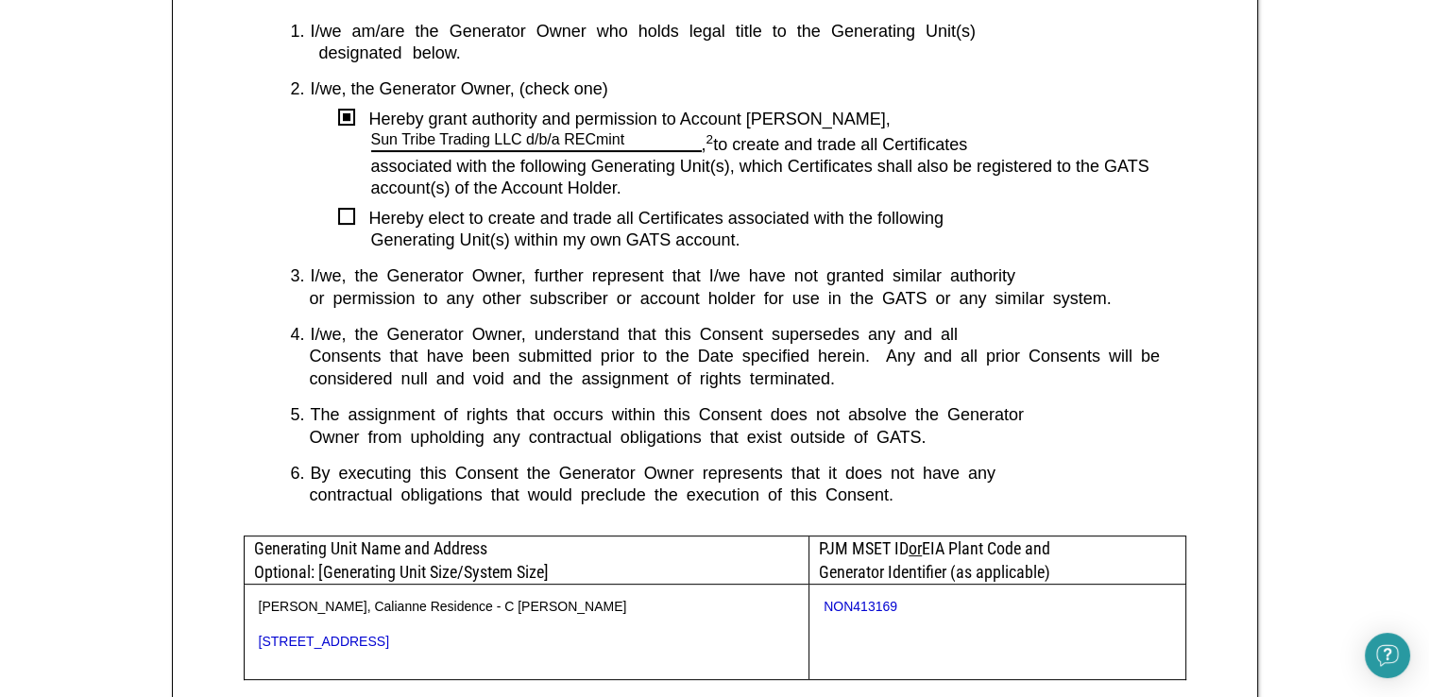
click at [344, 221] on div at bounding box center [346, 216] width 17 height 17
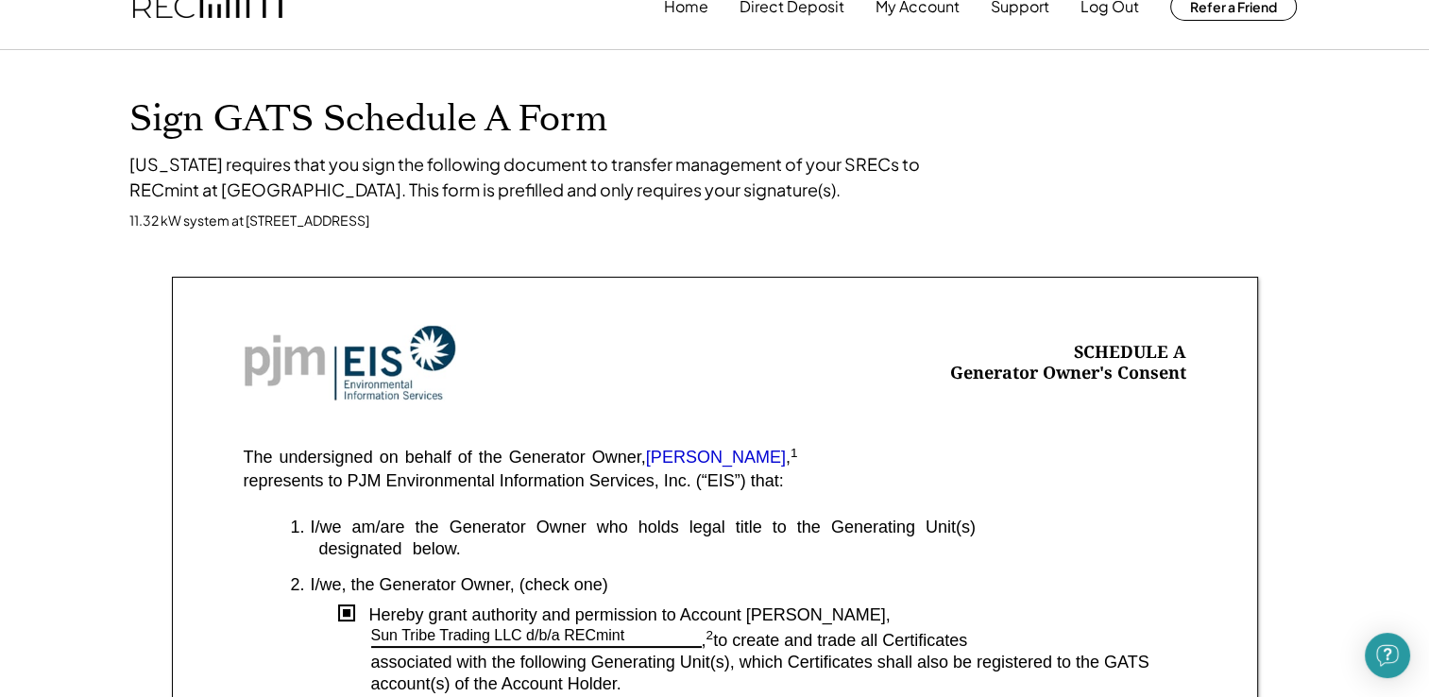
scroll to position [0, 0]
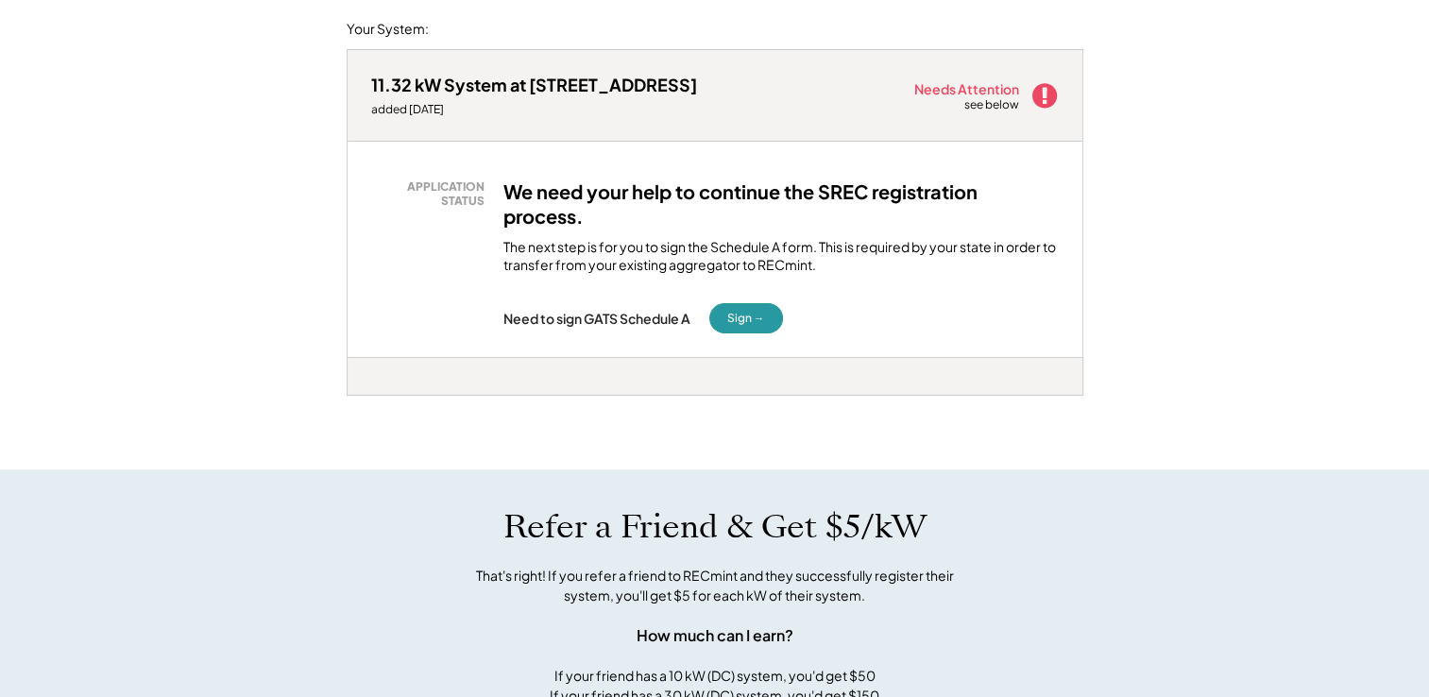
scroll to position [237, 0]
click at [752, 315] on button "Sign →" at bounding box center [746, 317] width 74 height 30
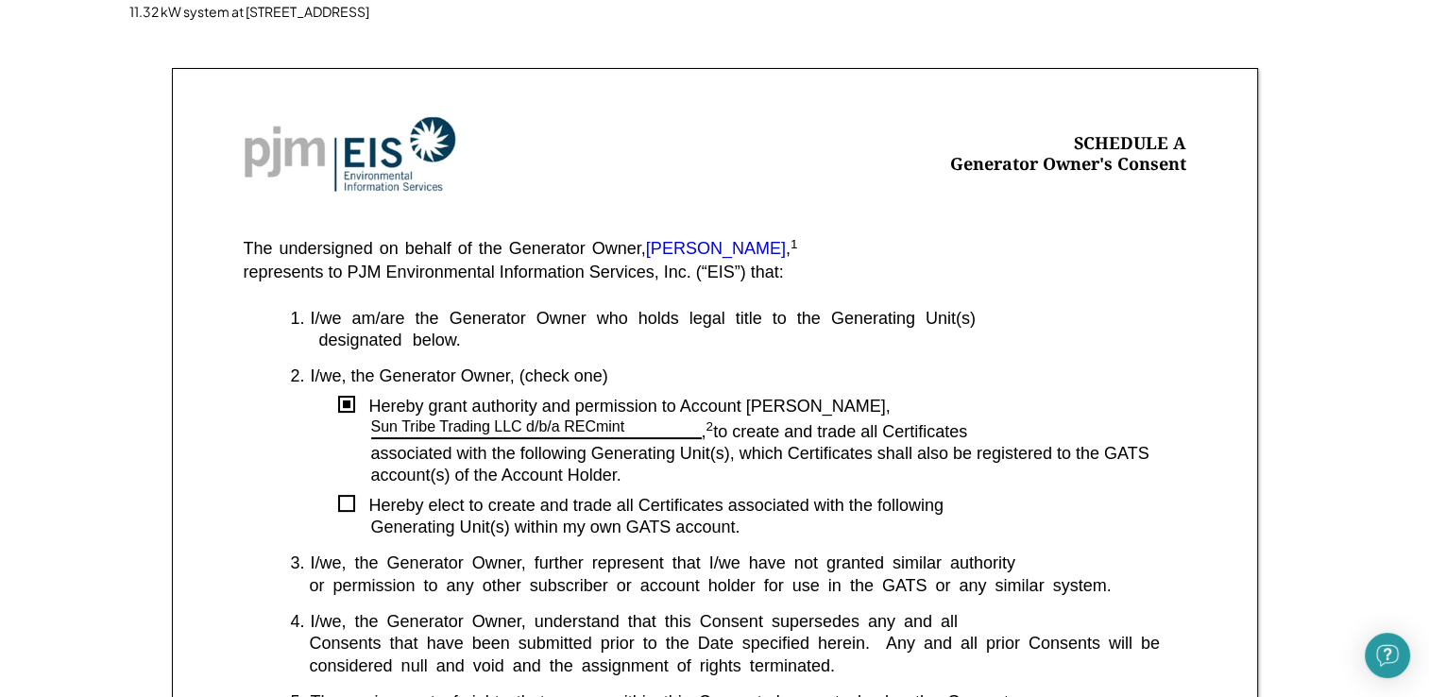
scroll to position [291, 0]
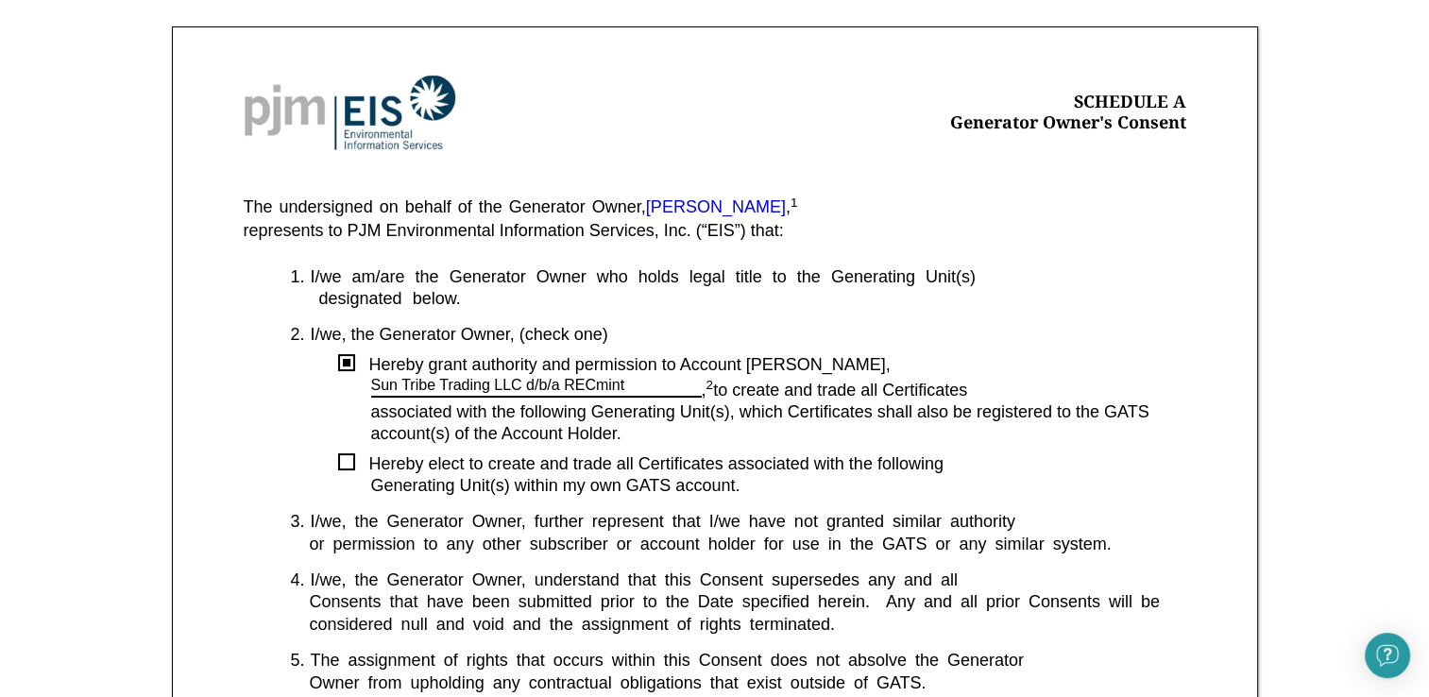
click at [345, 465] on div at bounding box center [346, 461] width 17 height 17
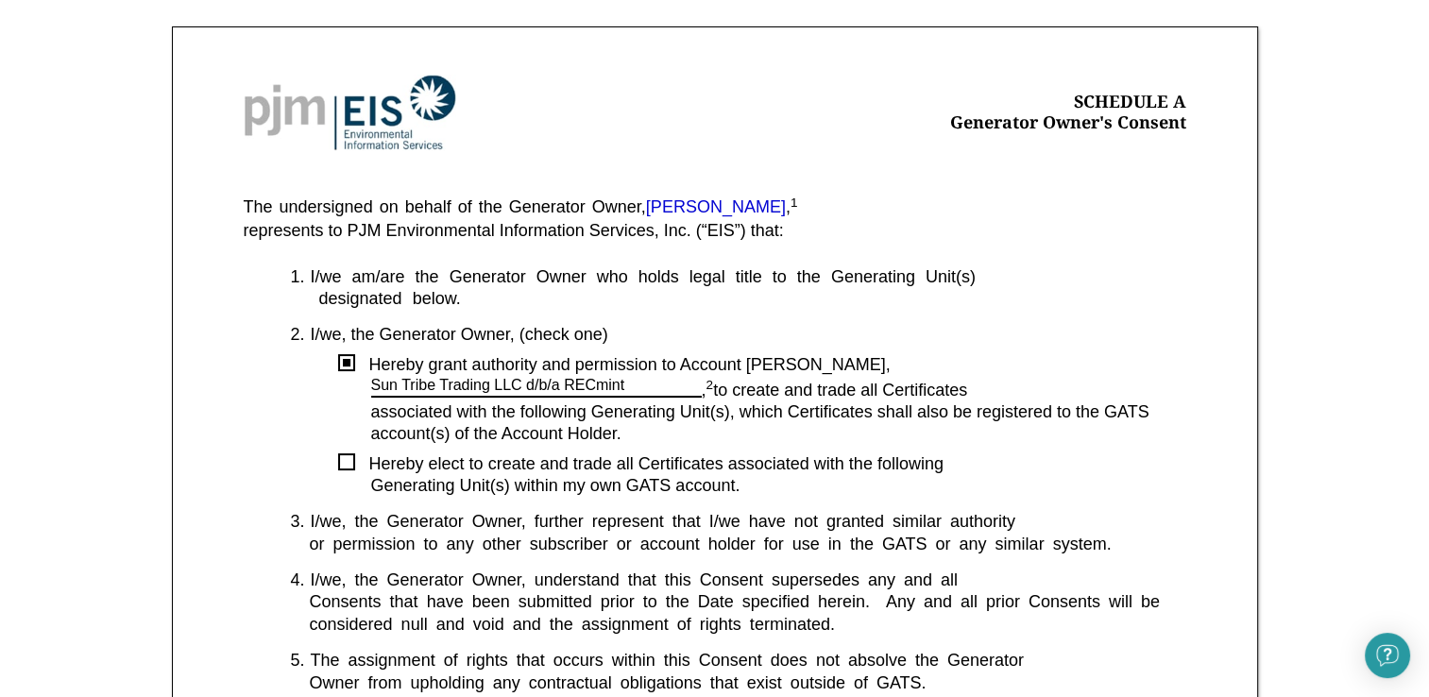
click at [345, 465] on div at bounding box center [346, 461] width 17 height 17
click at [348, 462] on div at bounding box center [346, 461] width 17 height 17
click at [343, 459] on div at bounding box center [346, 461] width 17 height 17
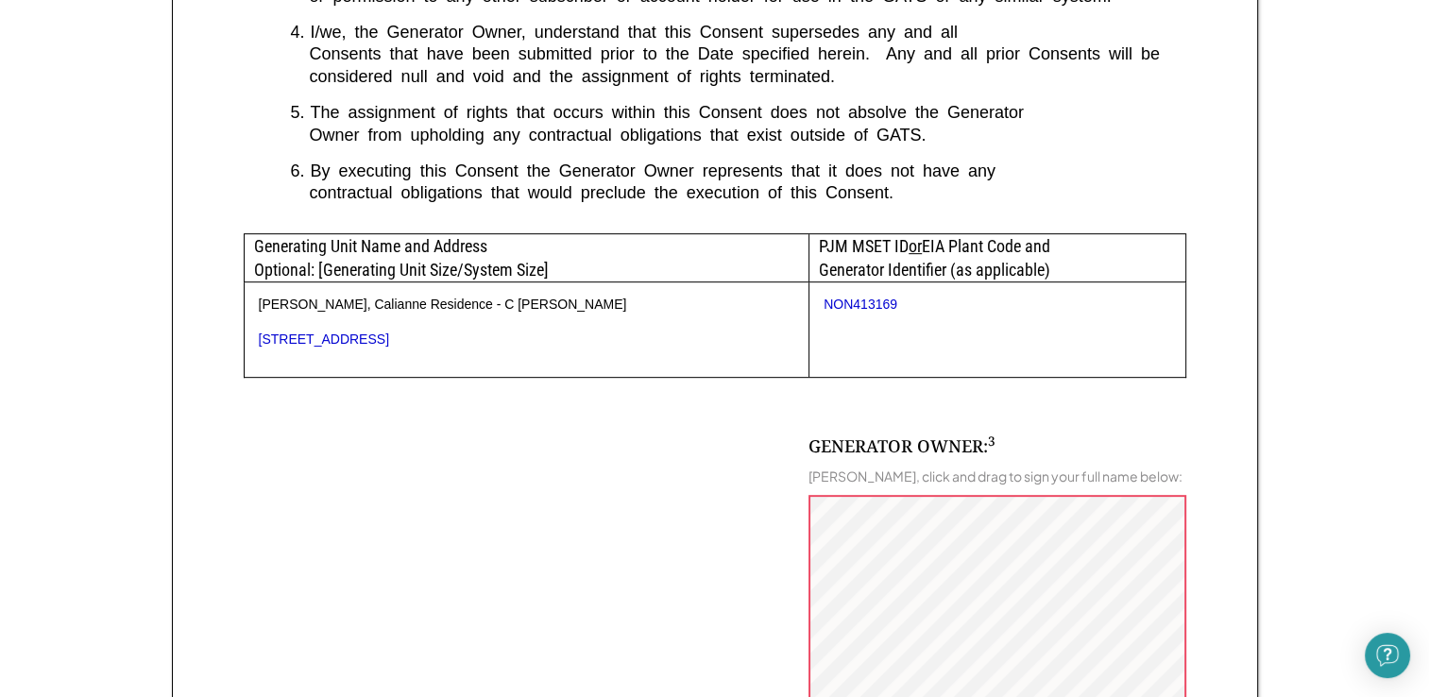
scroll to position [838, 0]
click at [1396, 648] on img "Open Intercom Messenger" at bounding box center [1387, 655] width 25 height 25
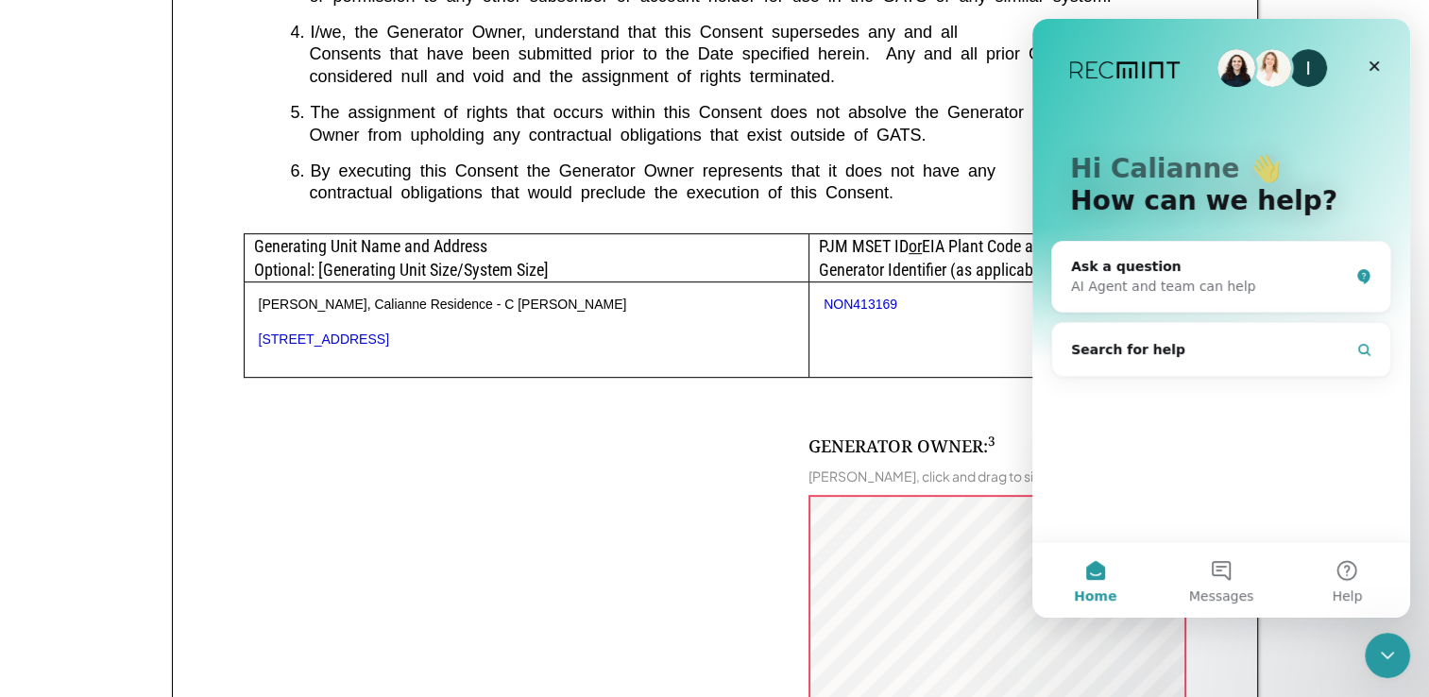
scroll to position [0, 0]
click at [1134, 267] on div "Ask a question" at bounding box center [1210, 267] width 278 height 20
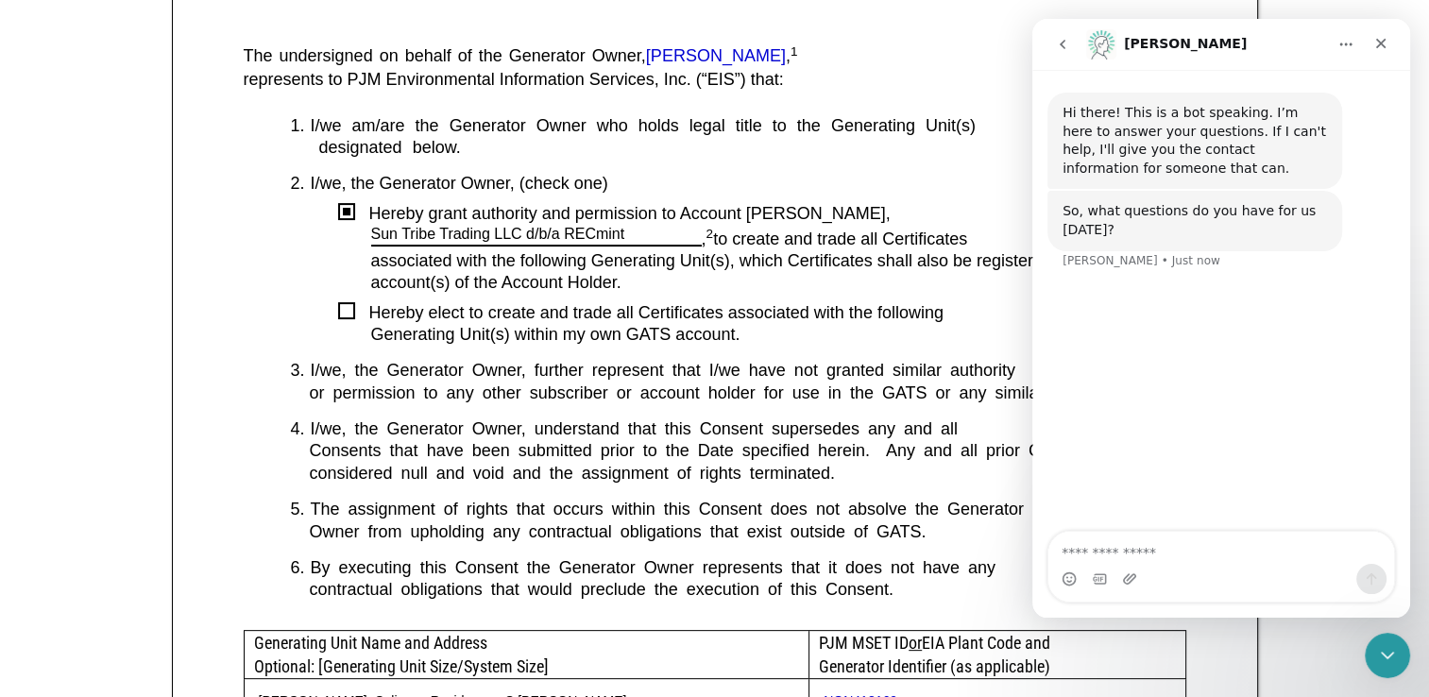
scroll to position [415, 0]
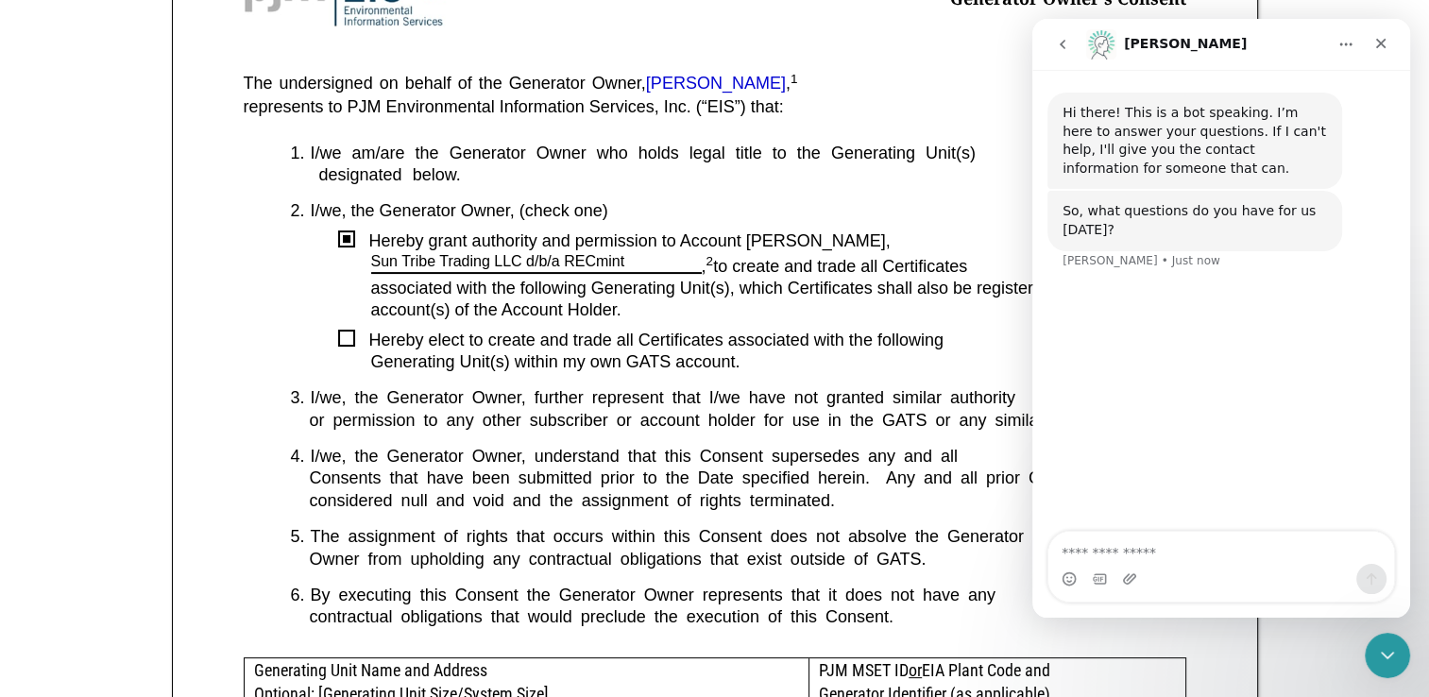
click at [1150, 549] on textarea "Ask a question…" at bounding box center [1221, 548] width 346 height 32
type textarea "**********"
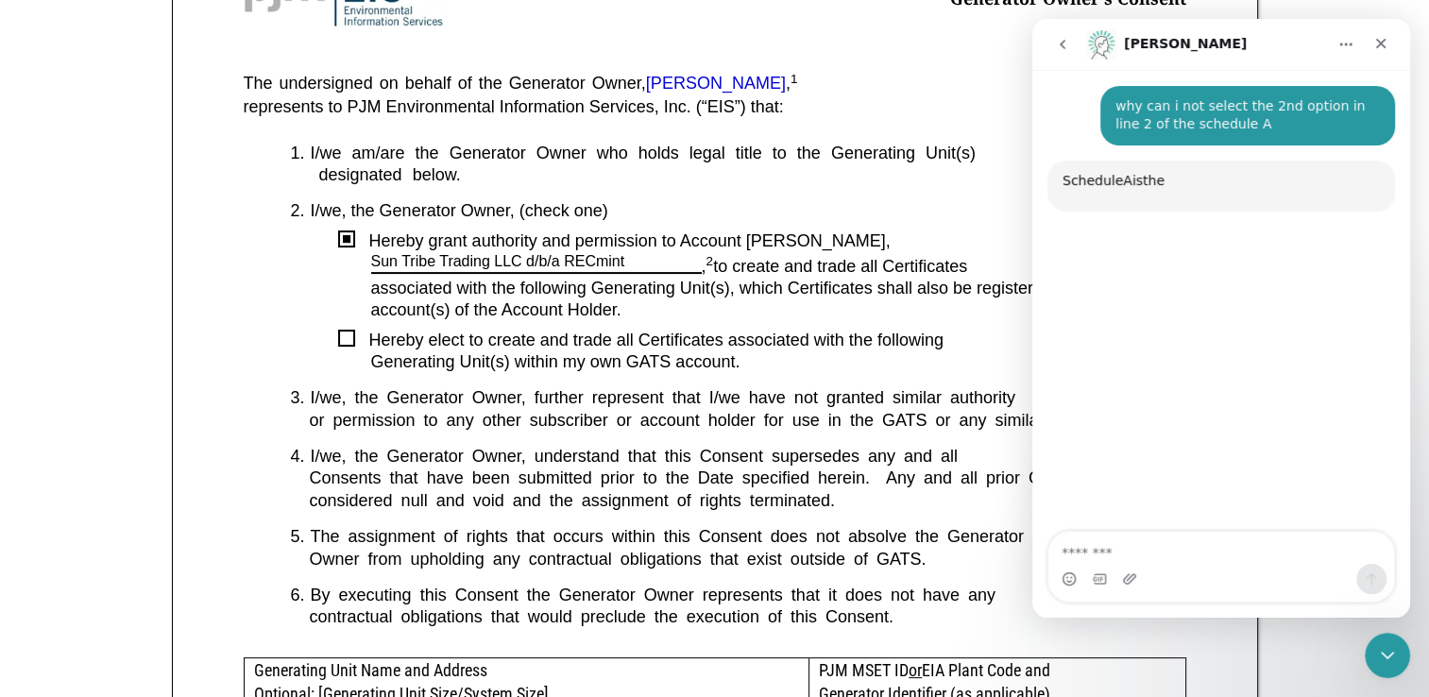
scroll to position [182, 0]
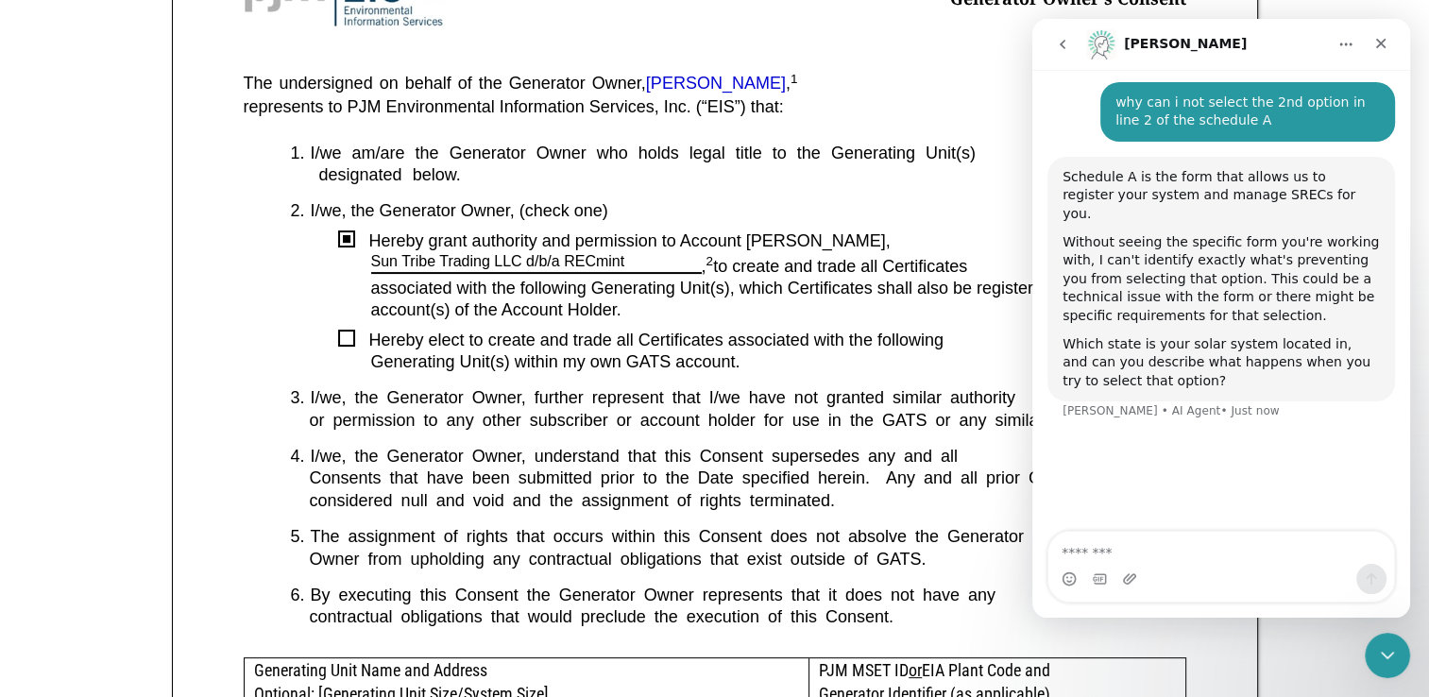
click at [1125, 551] on textarea "Message…" at bounding box center [1221, 548] width 346 height 32
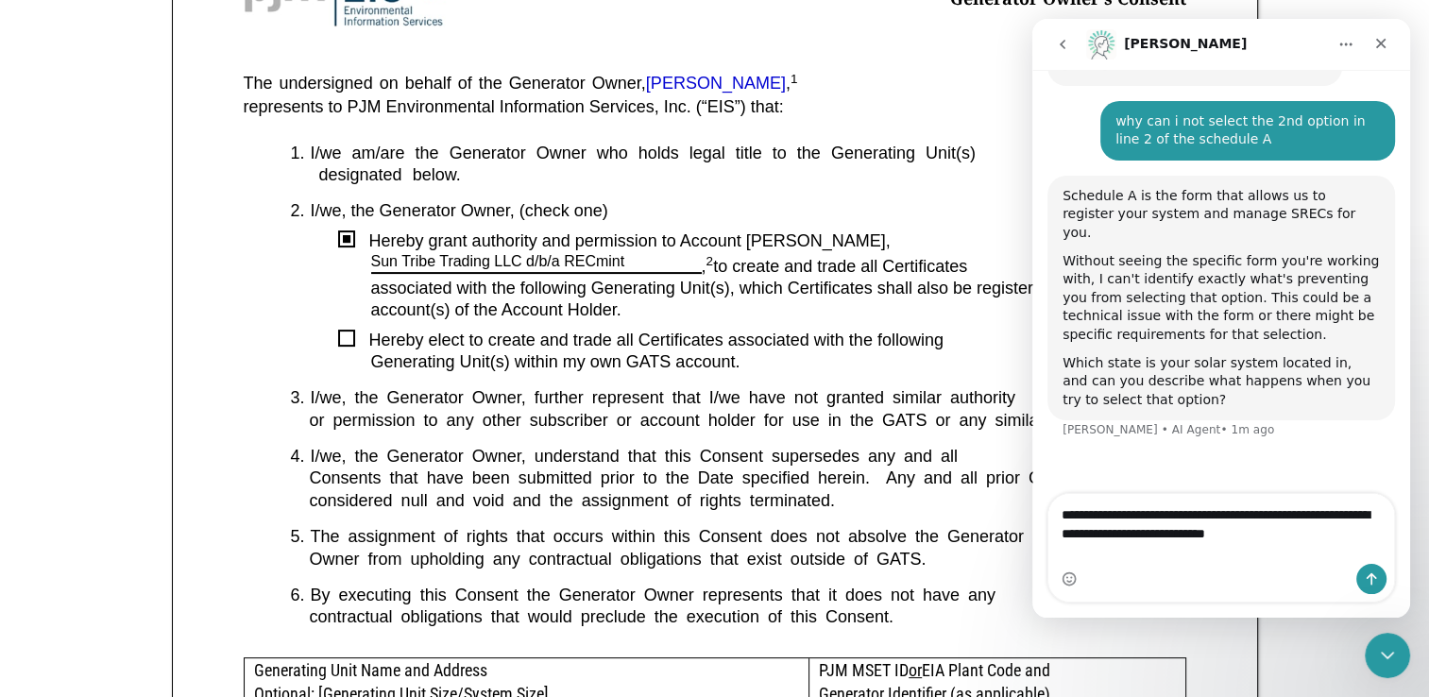
type textarea "**********"
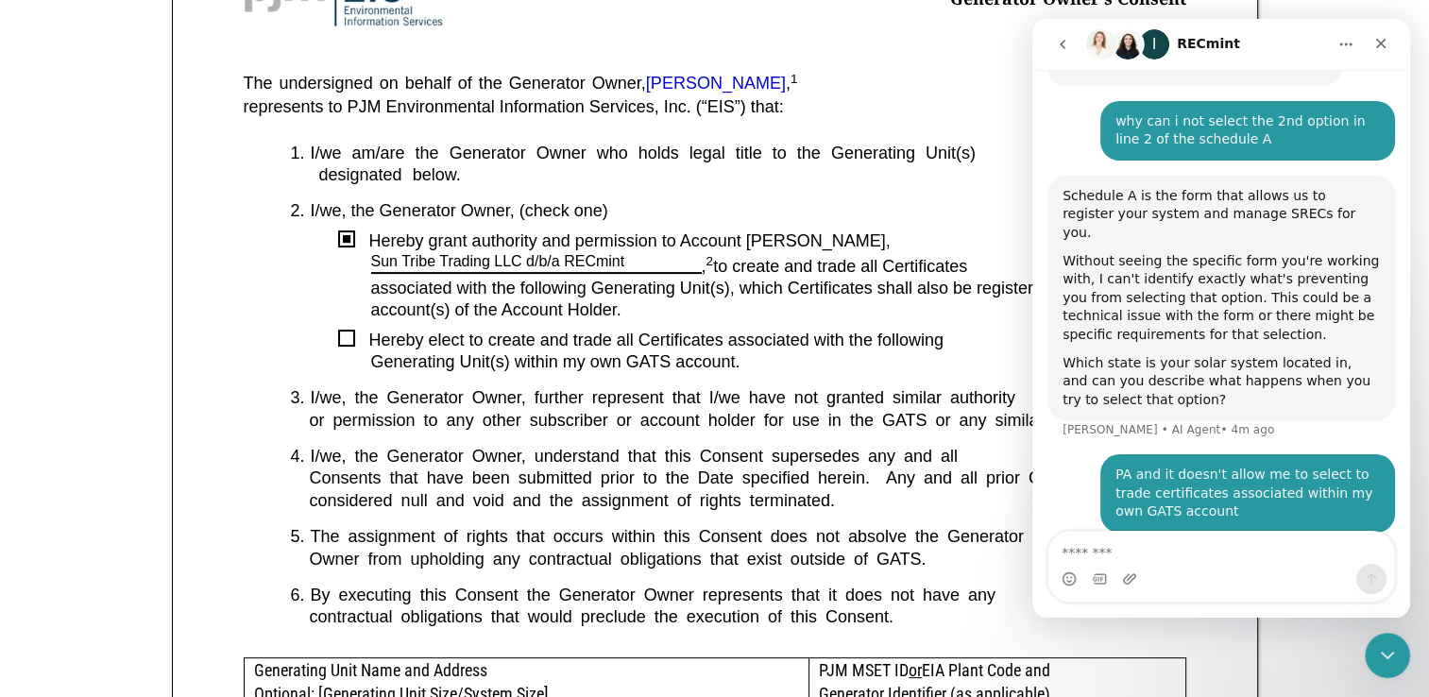
scroll to position [162, 0]
click at [559, 337] on div "Hereby elect to create and trade all Certificates associated with the following" at bounding box center [770, 341] width 831 height 22
click at [744, 267] on div "to create and trade all Certificates" at bounding box center [949, 267] width 472 height 21
click at [1126, 43] on img "Intercom messenger" at bounding box center [1127, 44] width 30 height 30
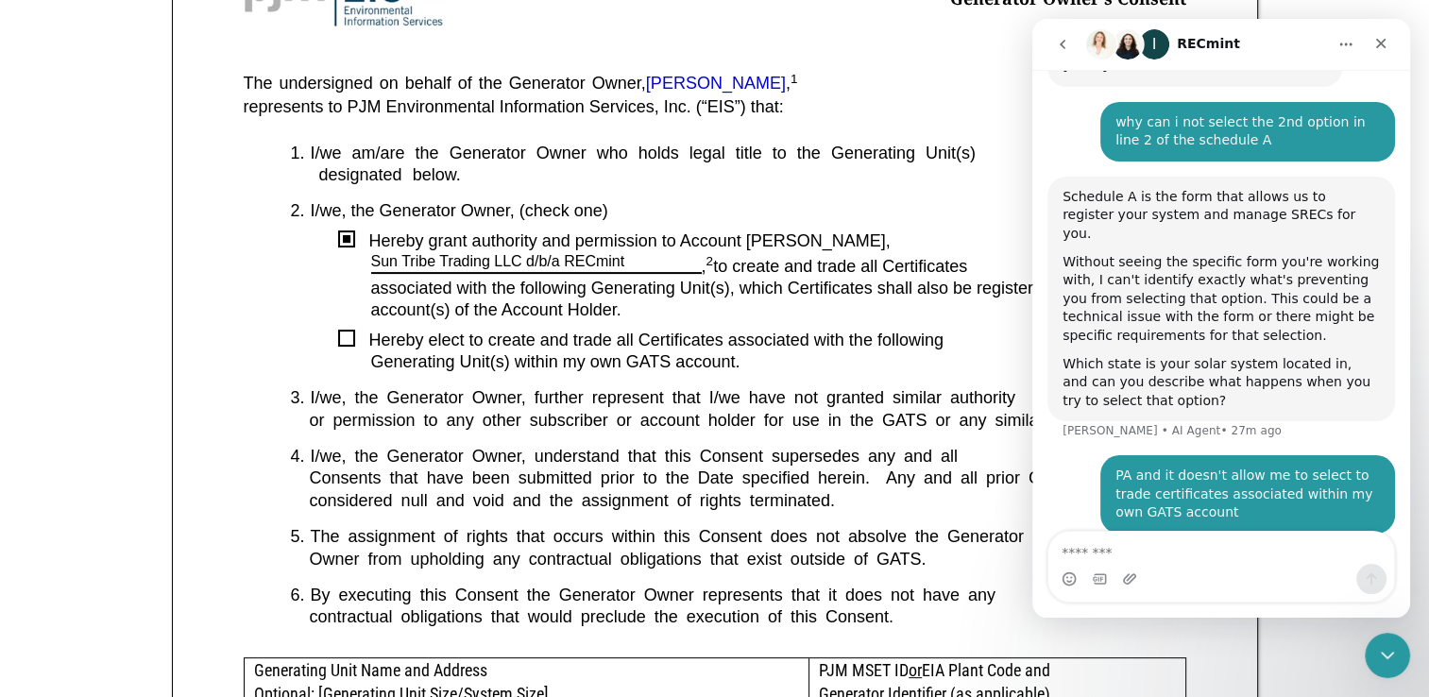
click at [1219, 45] on h1 "RECmint" at bounding box center [1207, 44] width 63 height 14
click at [1337, 47] on button "Home" at bounding box center [1346, 44] width 36 height 36
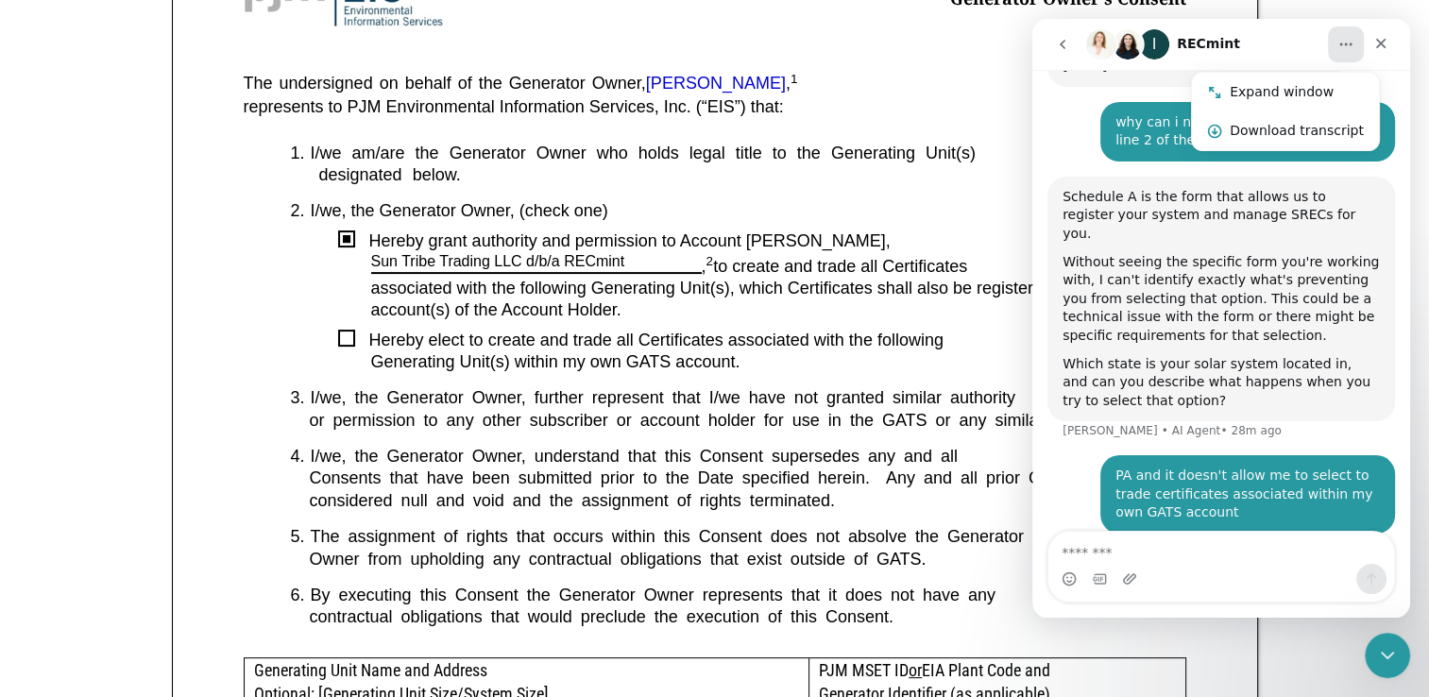
click at [1186, 466] on div "PA and it doesn't allow me to select to trade certificates associated within my…" at bounding box center [1247, 494] width 264 height 56
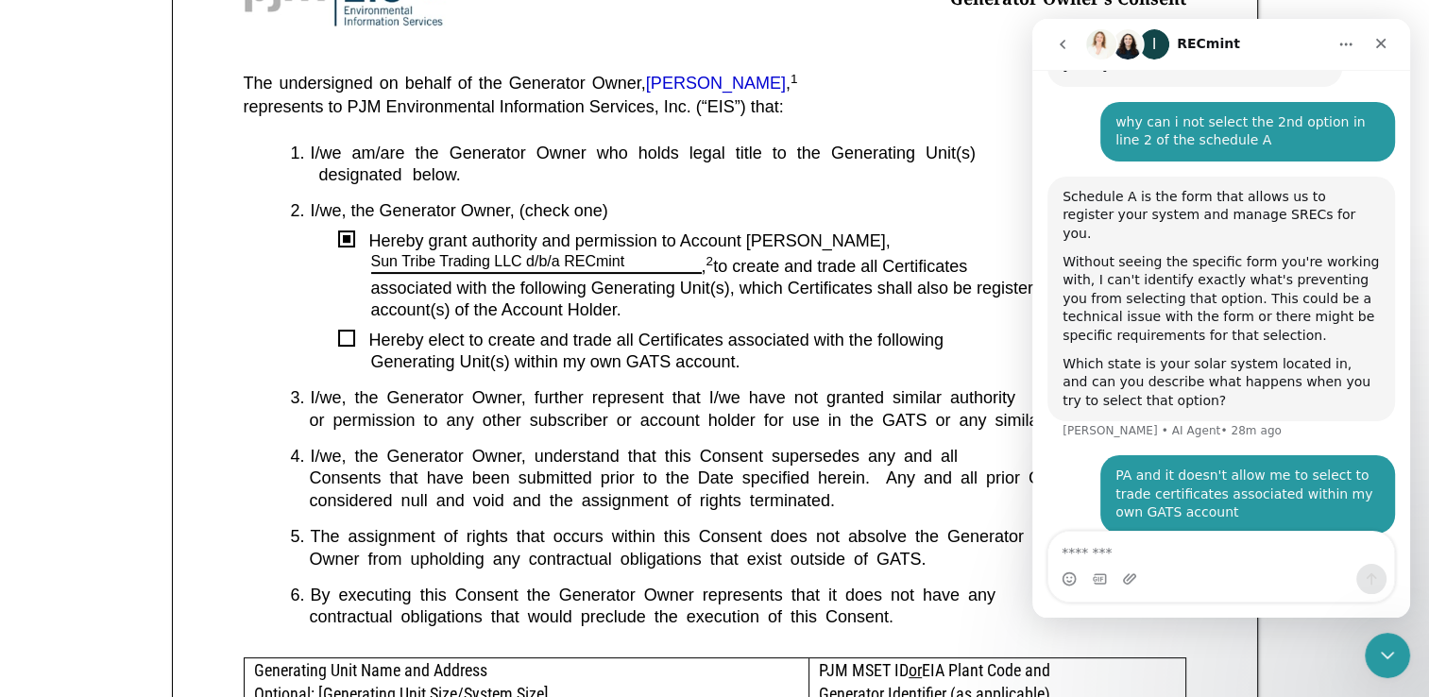
click at [1343, 35] on button "Home" at bounding box center [1346, 44] width 36 height 36
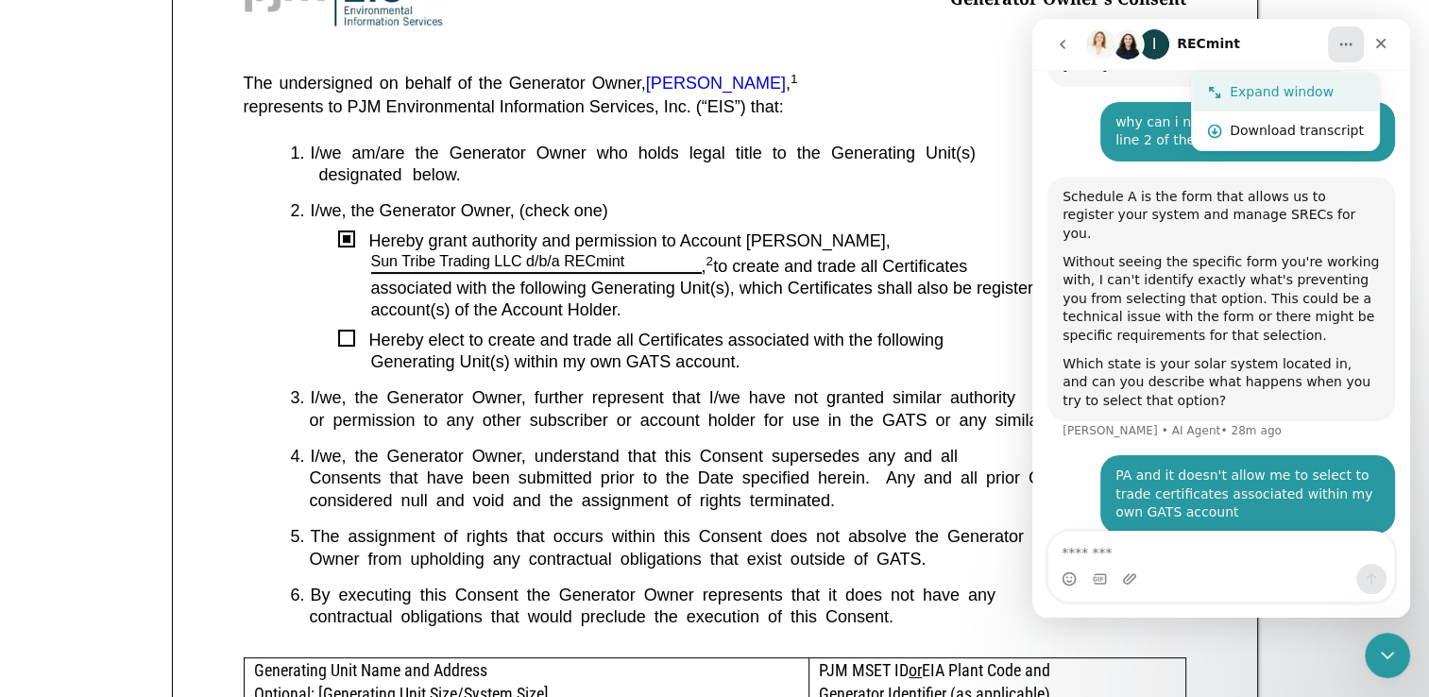
click at [1285, 101] on div "Expand window" at bounding box center [1296, 92] width 134 height 20
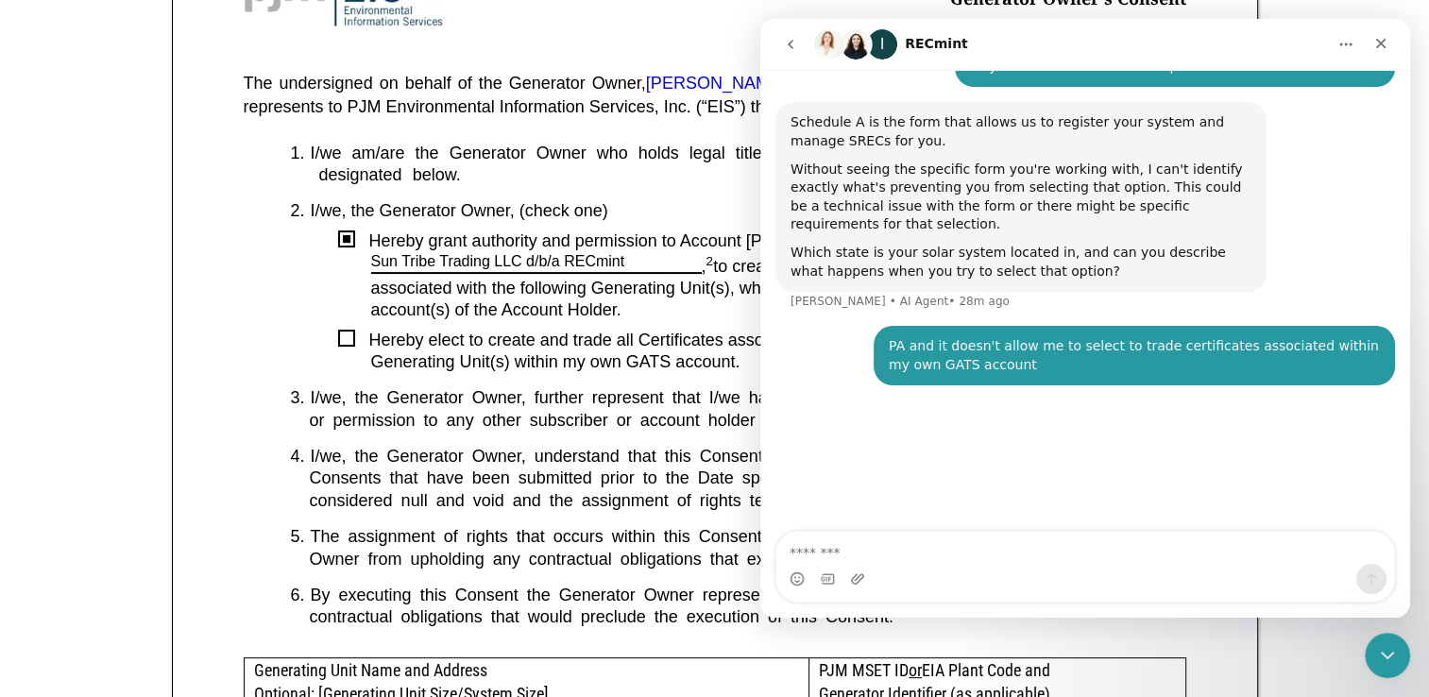
click at [867, 38] on div "I" at bounding box center [882, 44] width 30 height 30
click at [862, 34] on img "Intercom messenger" at bounding box center [855, 44] width 30 height 30
click at [896, 55] on div "I" at bounding box center [882, 44] width 30 height 30
click at [924, 50] on h1 "RECmint" at bounding box center [936, 44] width 63 height 14
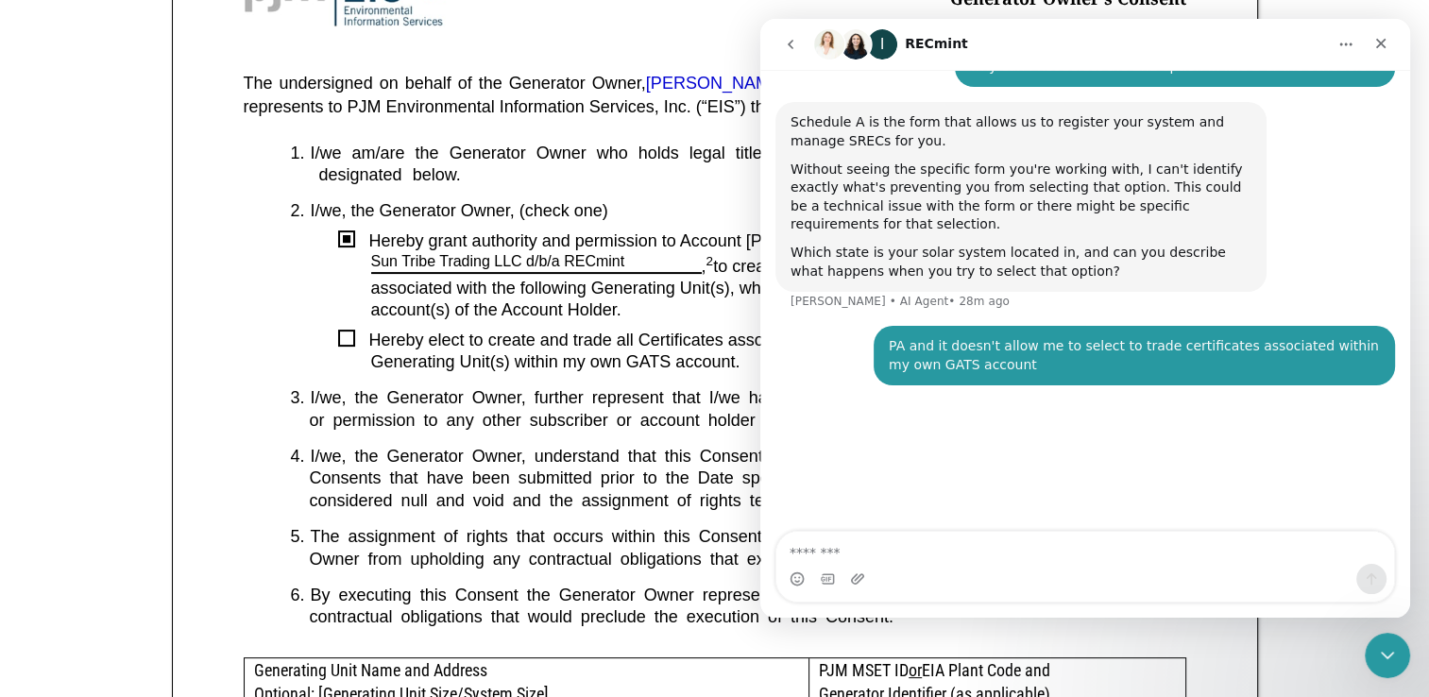
click at [877, 40] on div "I" at bounding box center [882, 44] width 30 height 30
drag, startPoint x: 877, startPoint y: 40, endPoint x: 866, endPoint y: 47, distance: 13.6
click at [866, 47] on img "Intercom messenger" at bounding box center [855, 44] width 30 height 30
click at [865, 47] on img "Intercom messenger" at bounding box center [855, 44] width 30 height 30
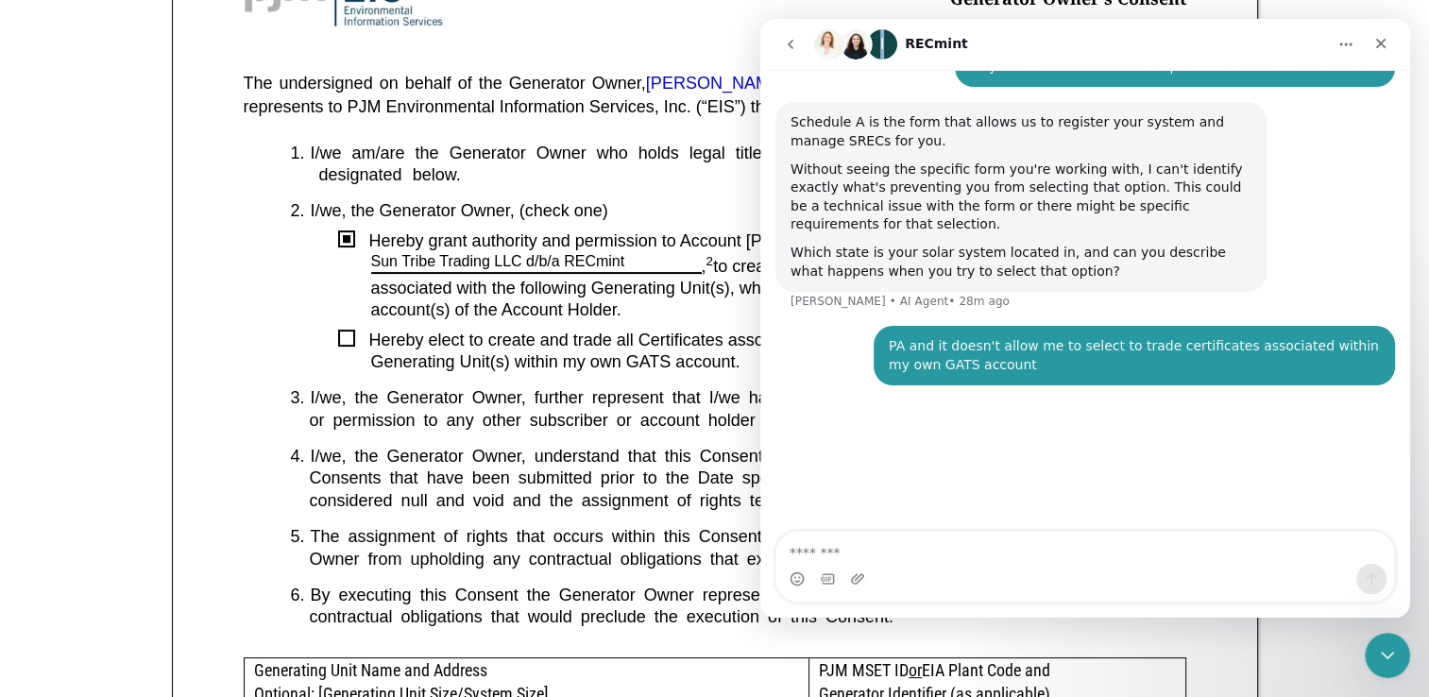
click at [1345, 50] on icon "Home" at bounding box center [1345, 44] width 15 height 15
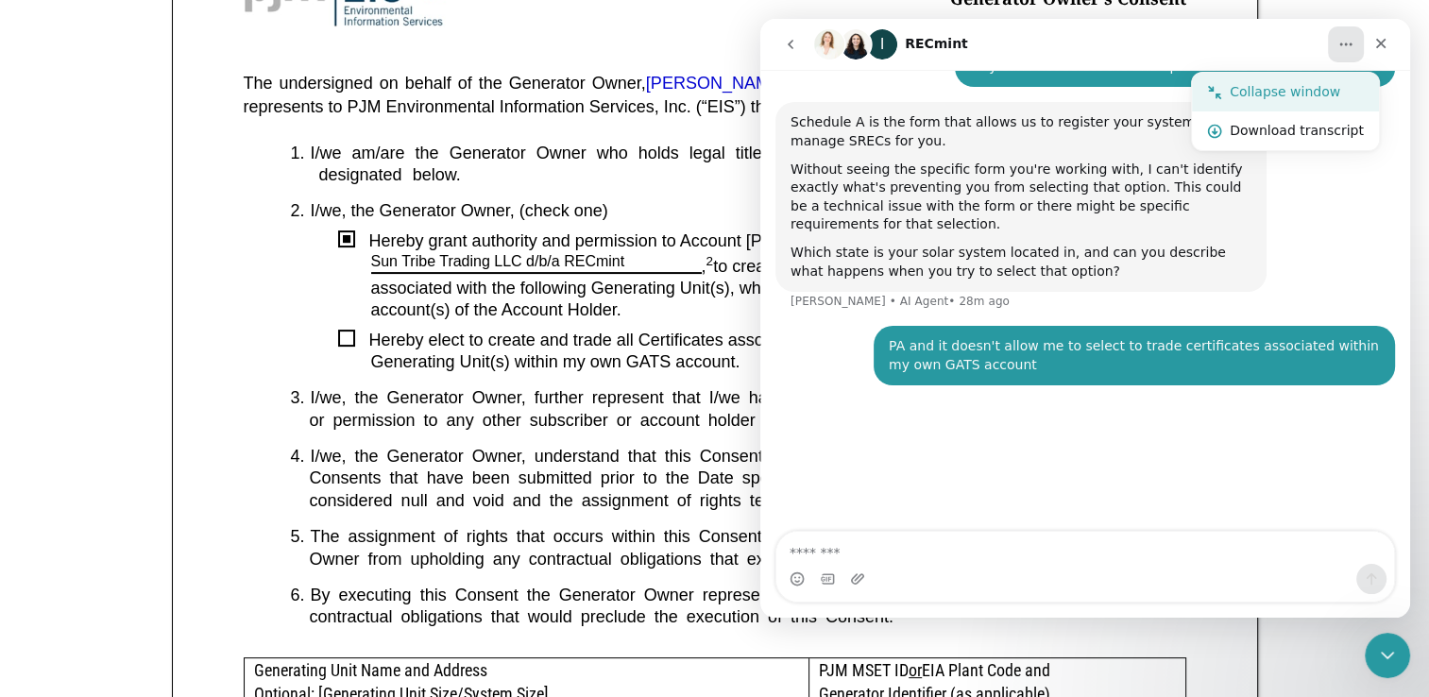
click at [1304, 97] on div "Collapse window" at bounding box center [1296, 92] width 134 height 20
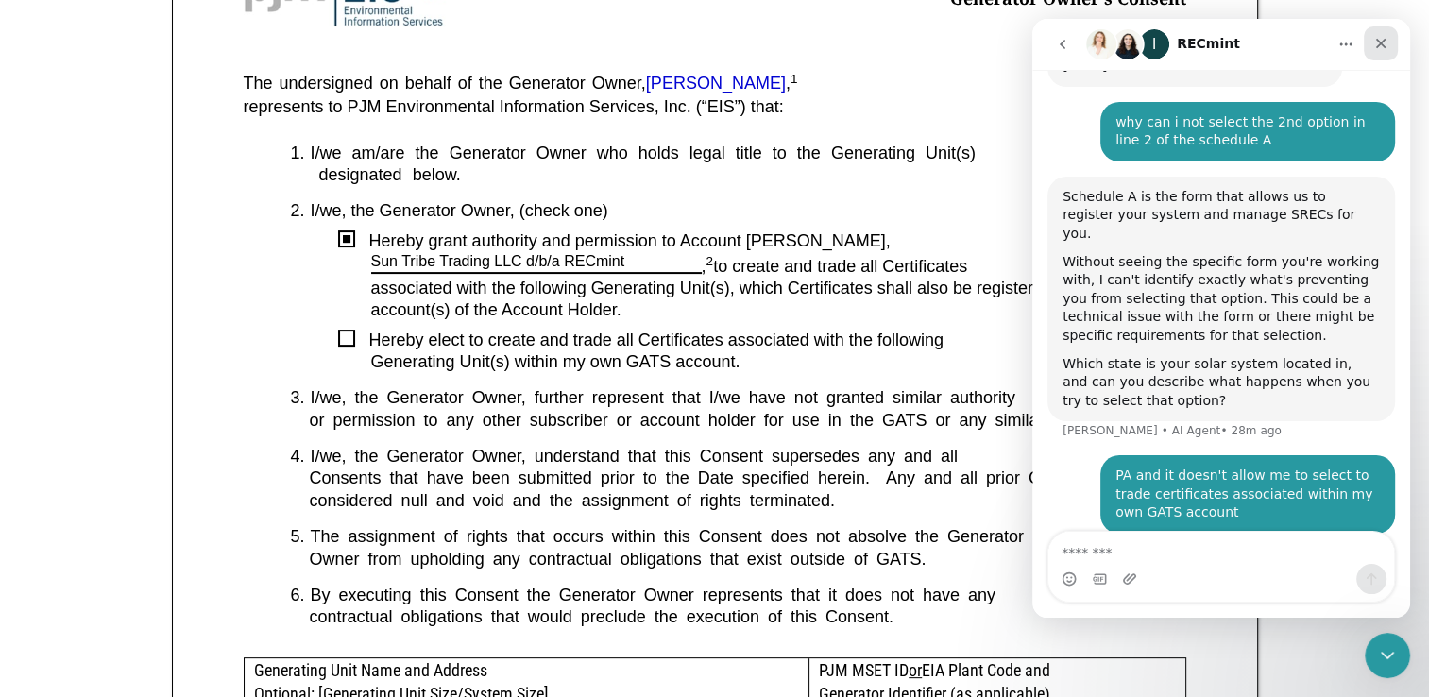
click at [1384, 51] on div "Close" at bounding box center [1380, 43] width 34 height 34
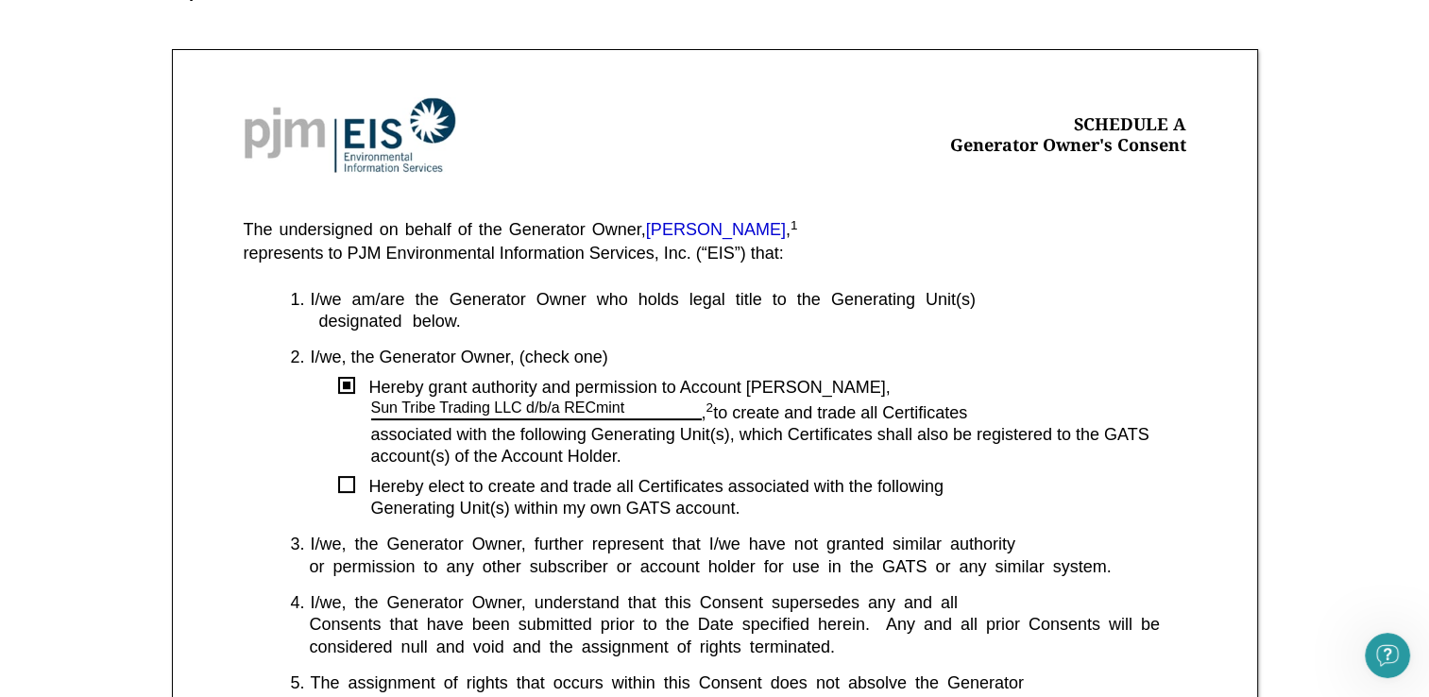
scroll to position [268, 0]
